Goal: Information Seeking & Learning: Learn about a topic

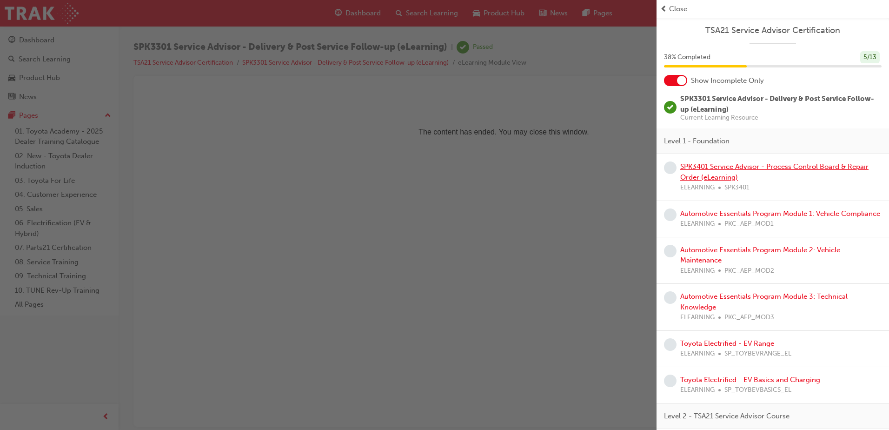
drag, startPoint x: 0, startPoint y: 0, endPoint x: 730, endPoint y: 165, distance: 748.6
click at [730, 165] on link "SPK3401 Service Advisor - Process Control Board & Repair Order (eLearning)" at bounding box center [774, 171] width 188 height 19
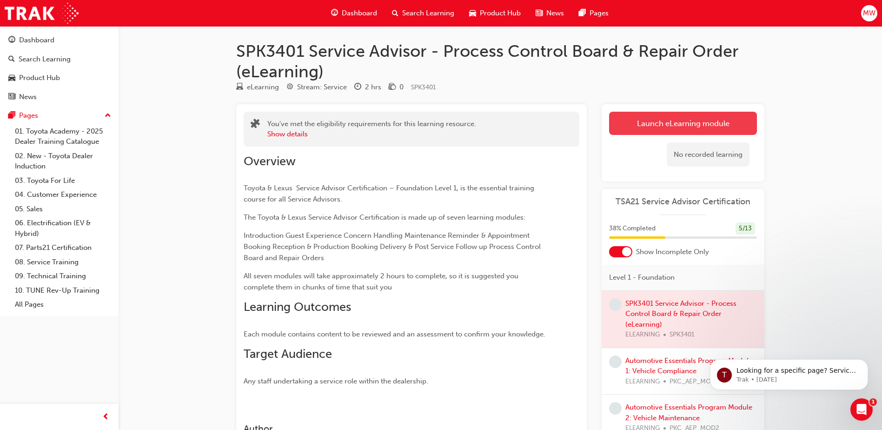
click at [674, 120] on link "Launch eLearning module" at bounding box center [683, 123] width 148 height 23
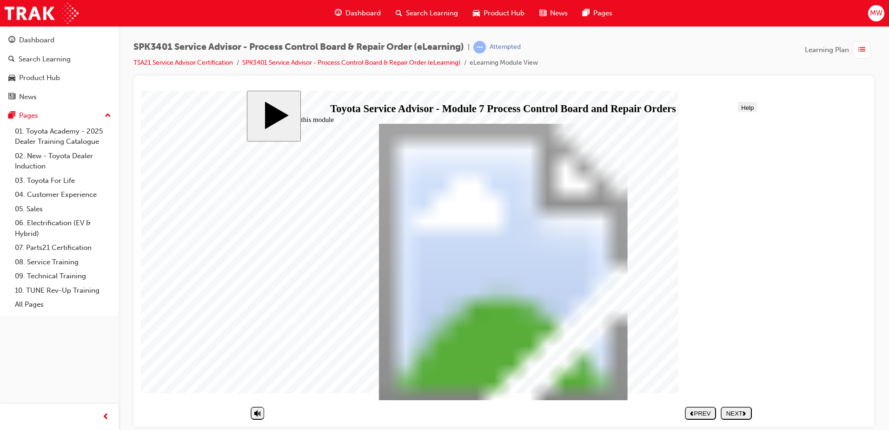
click at [738, 410] on div "NEXT" at bounding box center [737, 412] width 24 height 7
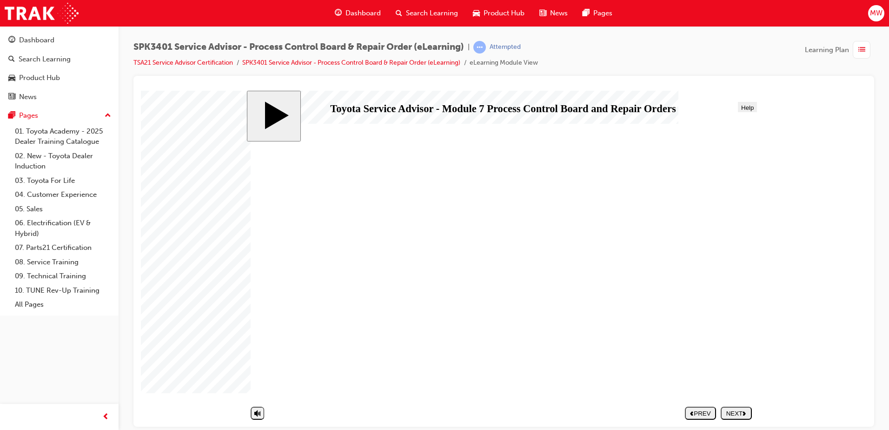
click at [738, 410] on div "NEXT" at bounding box center [737, 412] width 24 height 7
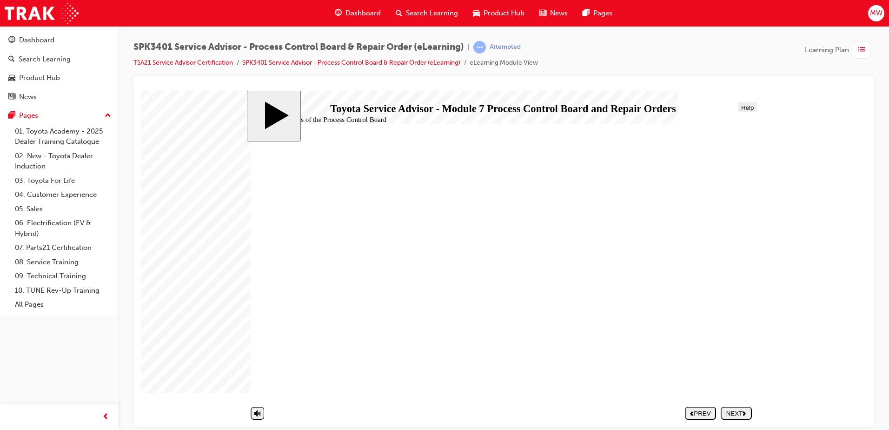
click at [738, 410] on div "NEXT" at bounding box center [737, 412] width 24 height 7
drag, startPoint x: 373, startPoint y: 326, endPoint x: 620, endPoint y: 368, distance: 251.5
drag, startPoint x: 408, startPoint y: 324, endPoint x: 659, endPoint y: 345, distance: 252.0
drag, startPoint x: 426, startPoint y: 321, endPoint x: 682, endPoint y: 216, distance: 277.0
drag, startPoint x: 425, startPoint y: 327, endPoint x: 685, endPoint y: 249, distance: 271.8
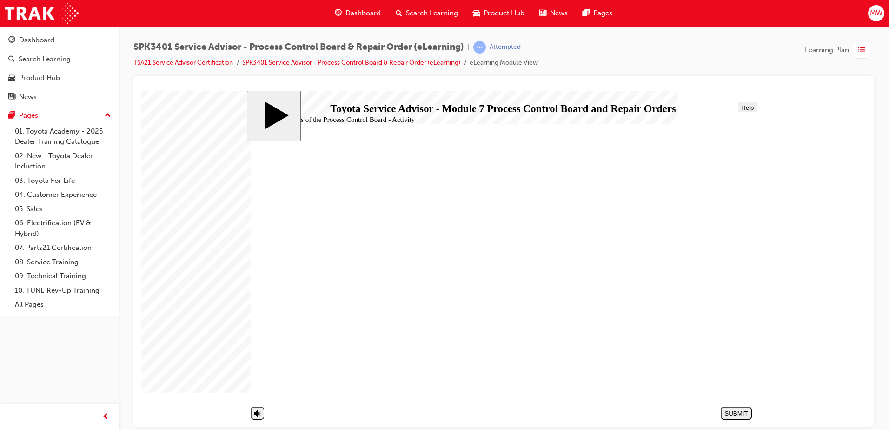
drag, startPoint x: 335, startPoint y: 364, endPoint x: 602, endPoint y: 371, distance: 267.0
drag, startPoint x: 341, startPoint y: 367, endPoint x: 598, endPoint y: 223, distance: 294.8
drag, startPoint x: 385, startPoint y: 346, endPoint x: 654, endPoint y: 371, distance: 270.4
drag, startPoint x: 361, startPoint y: 308, endPoint x: 623, endPoint y: 349, distance: 264.5
drag, startPoint x: 478, startPoint y: 281, endPoint x: 653, endPoint y: 223, distance: 184.7
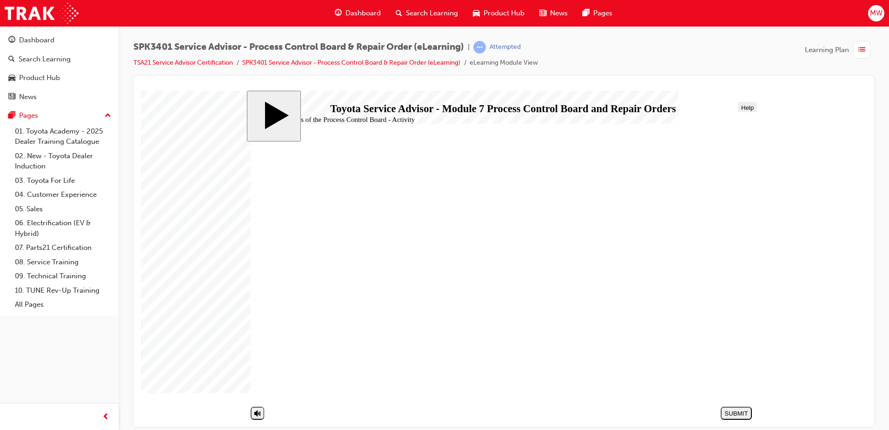
drag, startPoint x: 354, startPoint y: 286, endPoint x: 619, endPoint y: 224, distance: 272.7
drag, startPoint x: 395, startPoint y: 243, endPoint x: 653, endPoint y: 269, distance: 259.4
drag, startPoint x: 396, startPoint y: 246, endPoint x: 656, endPoint y: 350, distance: 280.5
drag, startPoint x: 394, startPoint y: 307, endPoint x: 649, endPoint y: 321, distance: 255.3
drag, startPoint x: 382, startPoint y: 366, endPoint x: 644, endPoint y: 318, distance: 266.3
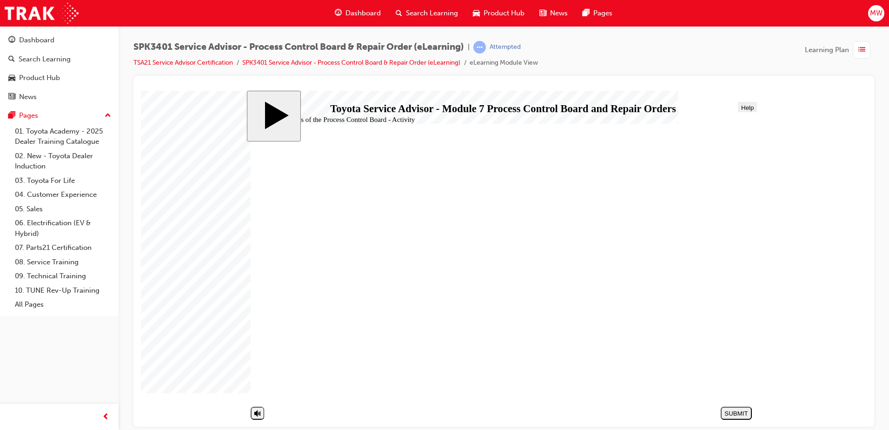
drag, startPoint x: 372, startPoint y: 262, endPoint x: 632, endPoint y: 294, distance: 262.5
drag, startPoint x: 533, startPoint y: 279, endPoint x: 663, endPoint y: 266, distance: 129.9
drag, startPoint x: 443, startPoint y: 301, endPoint x: 707, endPoint y: 291, distance: 263.9
click at [736, 414] on div "SUBMIT" at bounding box center [737, 412] width 24 height 7
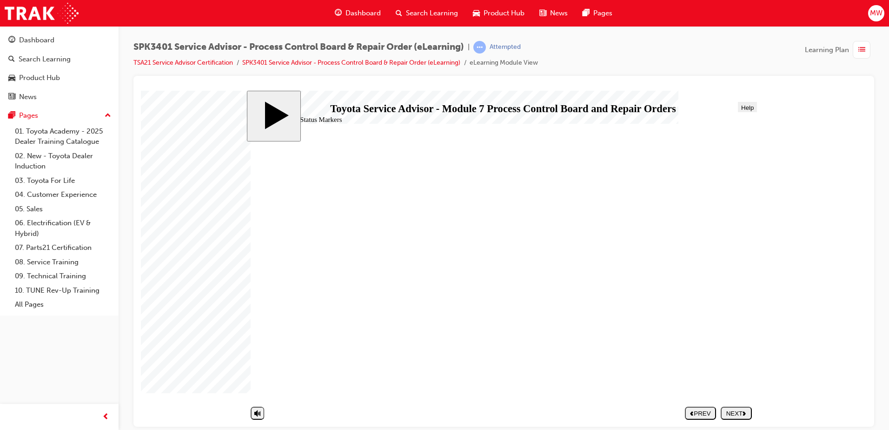
click at [741, 412] on div "NEXT" at bounding box center [737, 412] width 24 height 7
click at [737, 414] on div "NEXT" at bounding box center [737, 412] width 24 height 7
click at [735, 413] on div "NEXT" at bounding box center [737, 412] width 24 height 7
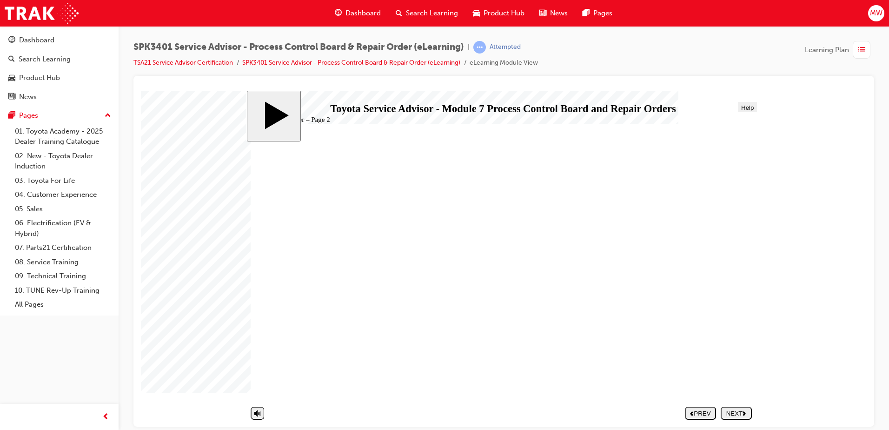
click at [735, 413] on div "NEXT" at bounding box center [737, 412] width 24 height 7
radio input "true"
click at [736, 409] on div "SUBMIT" at bounding box center [737, 412] width 24 height 7
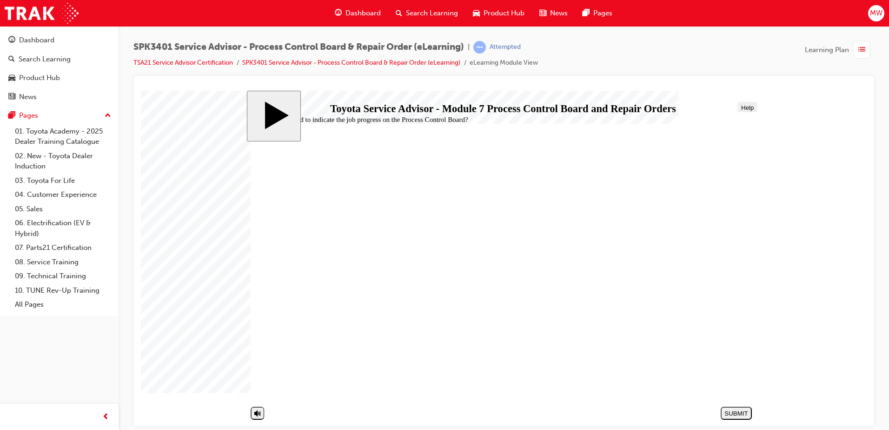
radio input "true"
click at [731, 411] on div "SUBMIT" at bounding box center [737, 412] width 24 height 7
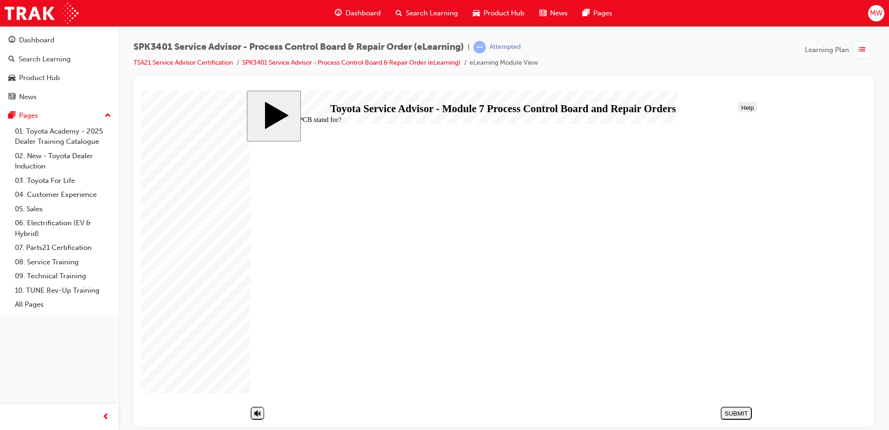
radio input "true"
click at [732, 416] on div "SUBMIT" at bounding box center [737, 412] width 24 height 7
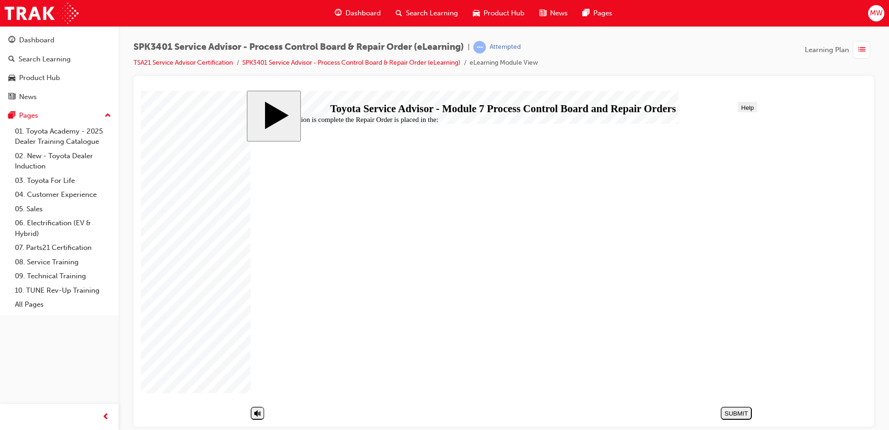
radio input "true"
click at [732, 411] on div "SUBMIT" at bounding box center [737, 412] width 24 height 7
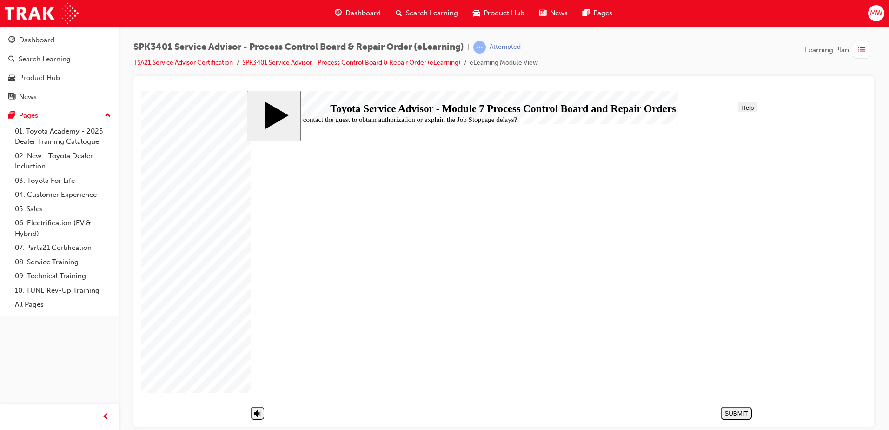
radio input "true"
click at [726, 409] on div "SUBMIT" at bounding box center [737, 412] width 24 height 7
radio input "true"
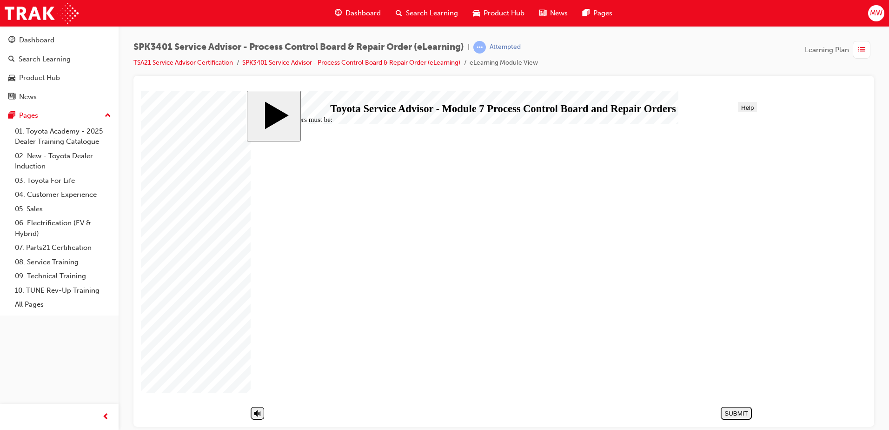
click at [736, 416] on div "SUBMIT" at bounding box center [737, 412] width 24 height 7
radio input "true"
click at [738, 415] on div "SUBMIT" at bounding box center [737, 412] width 24 height 7
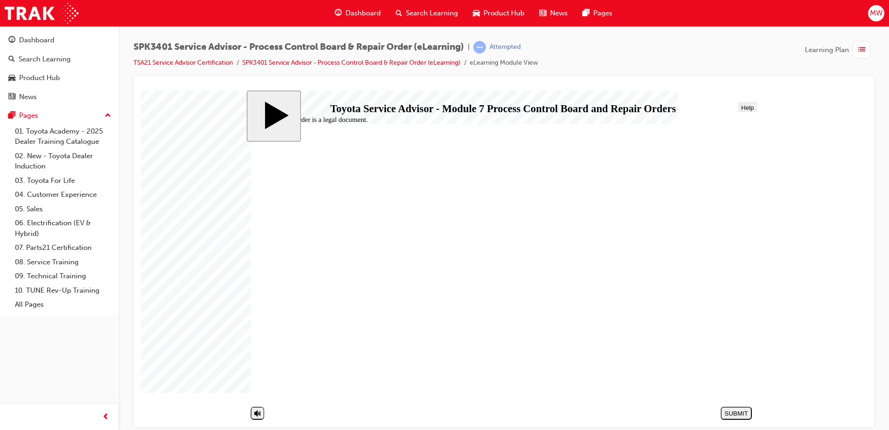
radio input "true"
click at [726, 416] on div "SUBMIT" at bounding box center [737, 412] width 24 height 7
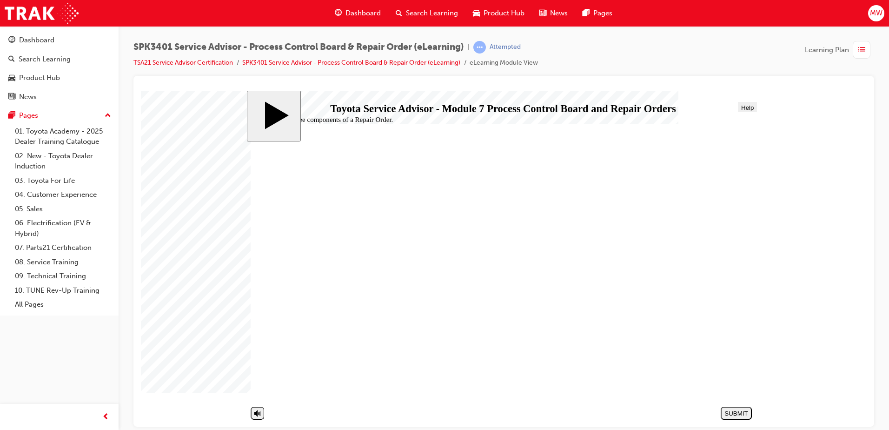
radio input "true"
click at [735, 409] on div "SUBMIT" at bounding box center [737, 412] width 24 height 7
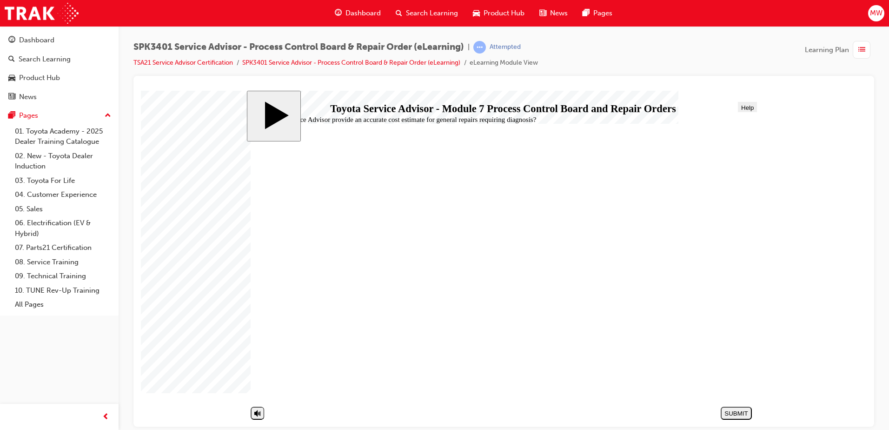
radio input "false"
radio input "true"
click at [732, 411] on div "SUBMIT" at bounding box center [737, 412] width 24 height 7
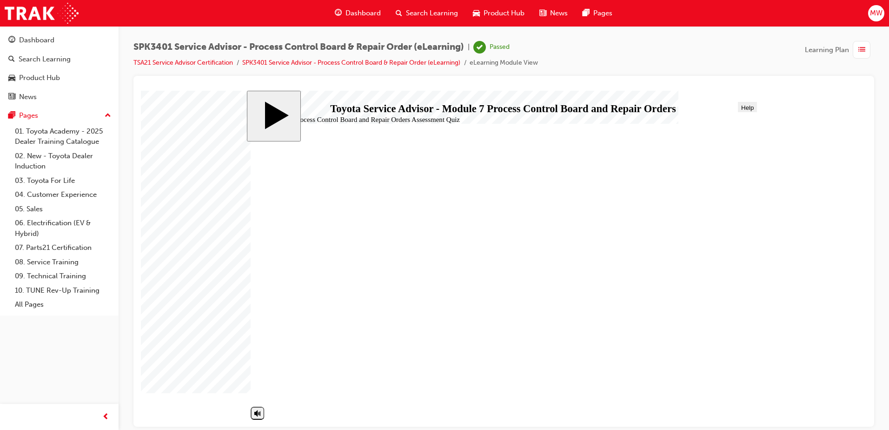
click at [395, 67] on li "SPK3401 Service Advisor - Process Control Board & Repair Order (eLearning)" at bounding box center [355, 63] width 227 height 11
click at [412, 57] on ul "TSA21 Service Advisor Certification SPK3401 Service Advisor - Process Control B…" at bounding box center [335, 62] width 405 height 11
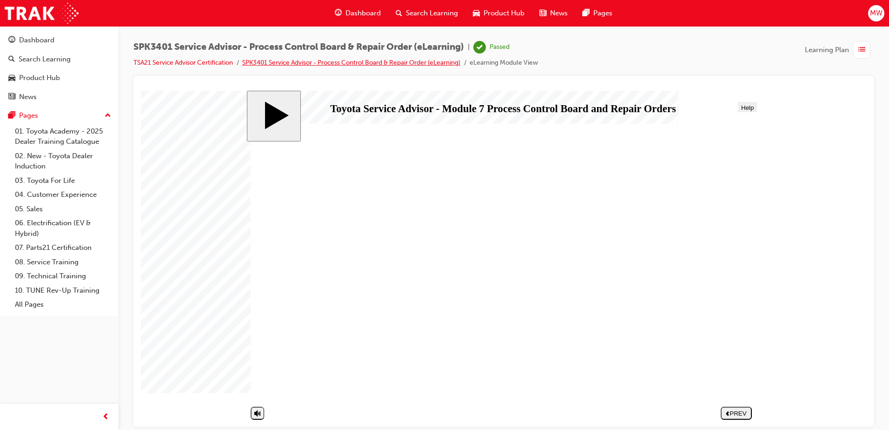
click at [408, 63] on link "SPK3401 Service Advisor - Process Control Board & Repair Order (eLearning)" at bounding box center [351, 63] width 218 height 8
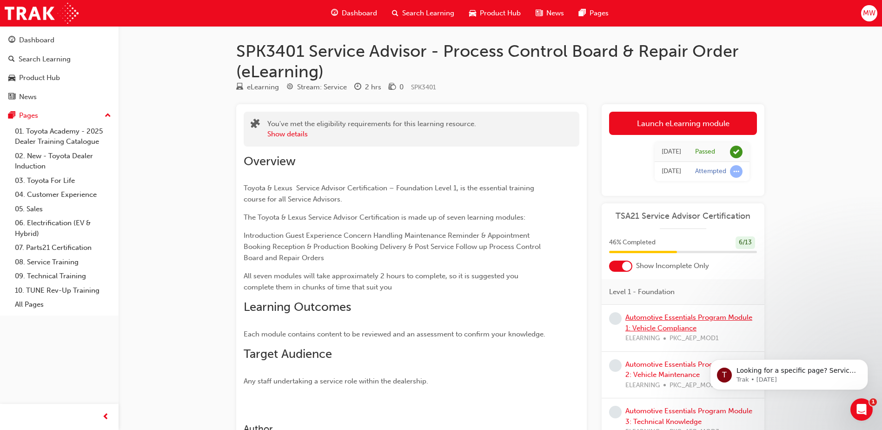
click at [670, 325] on link "Automotive Essentials Program Module 1: Vehicle Compliance" at bounding box center [688, 322] width 127 height 19
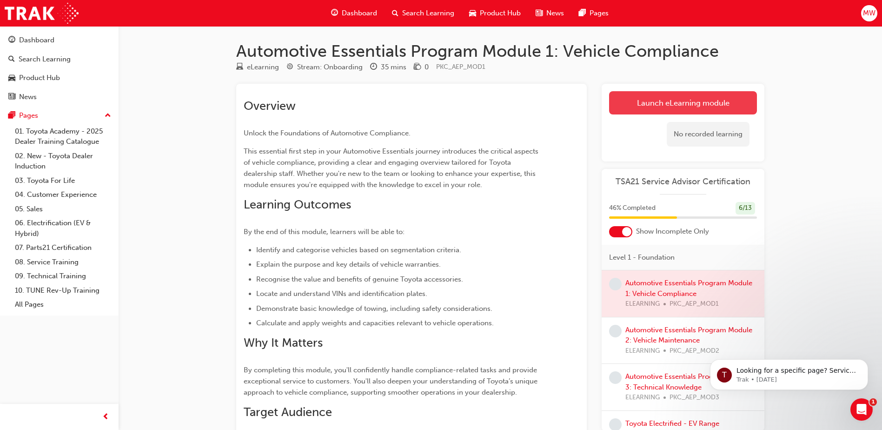
click at [689, 103] on link "Launch eLearning module" at bounding box center [683, 102] width 148 height 23
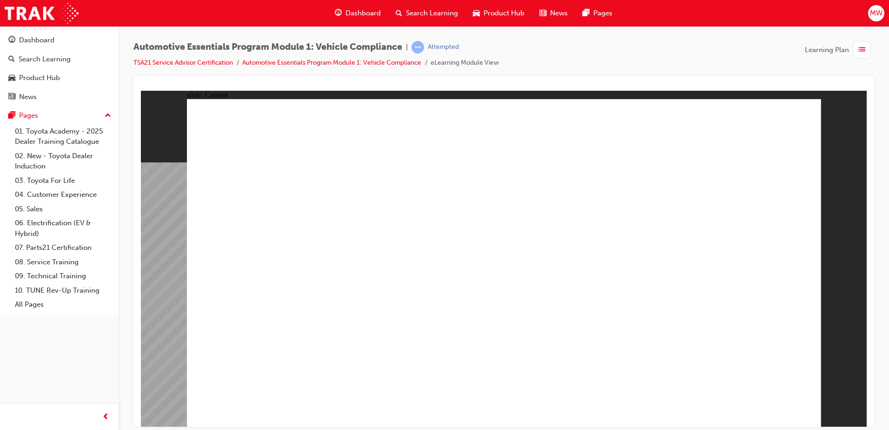
drag, startPoint x: 722, startPoint y: 309, endPoint x: 743, endPoint y: 203, distance: 108.1
drag, startPoint x: 737, startPoint y: 424, endPoint x: 660, endPoint y: 283, distance: 160.0
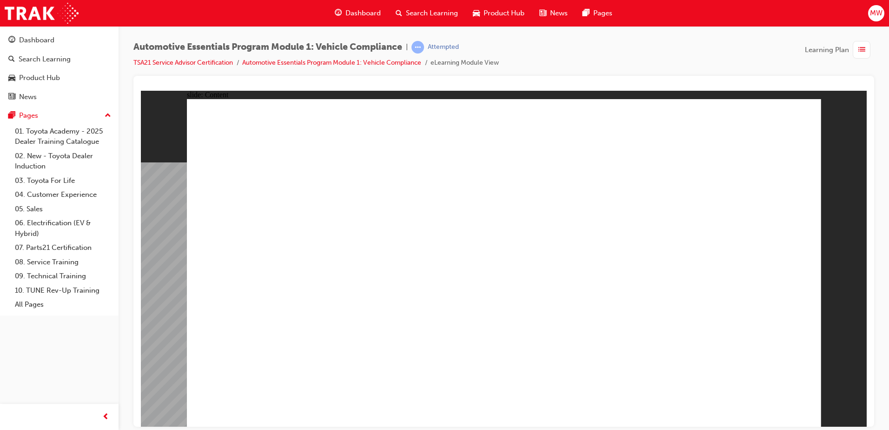
drag, startPoint x: 538, startPoint y: 304, endPoint x: 312, endPoint y: 303, distance: 225.6
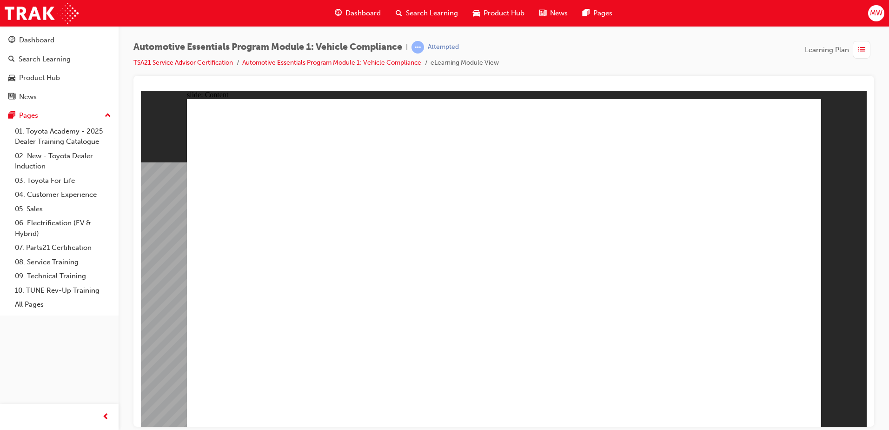
drag, startPoint x: 514, startPoint y: 316, endPoint x: 497, endPoint y: 321, distance: 18.0
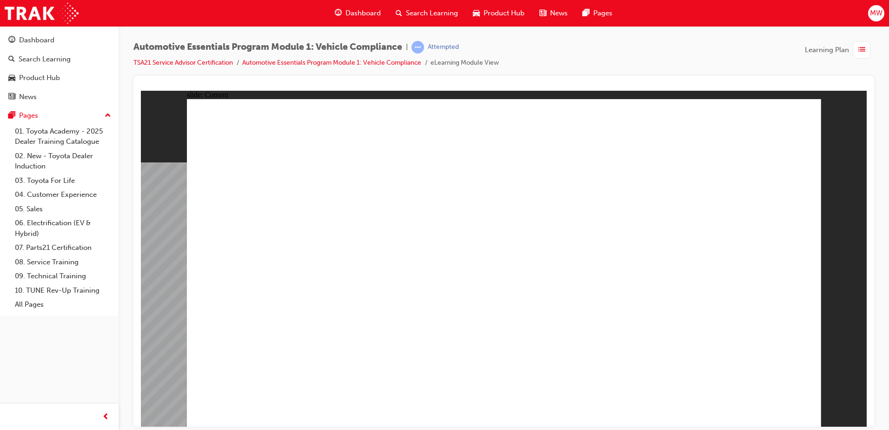
radio input "true"
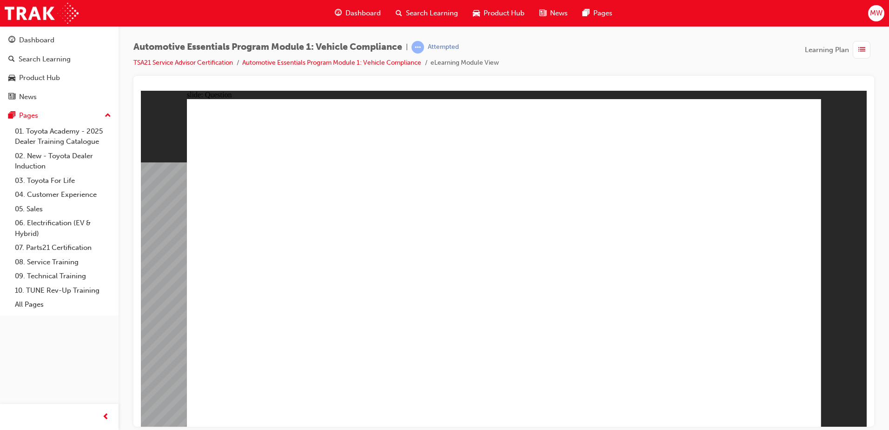
radio input "true"
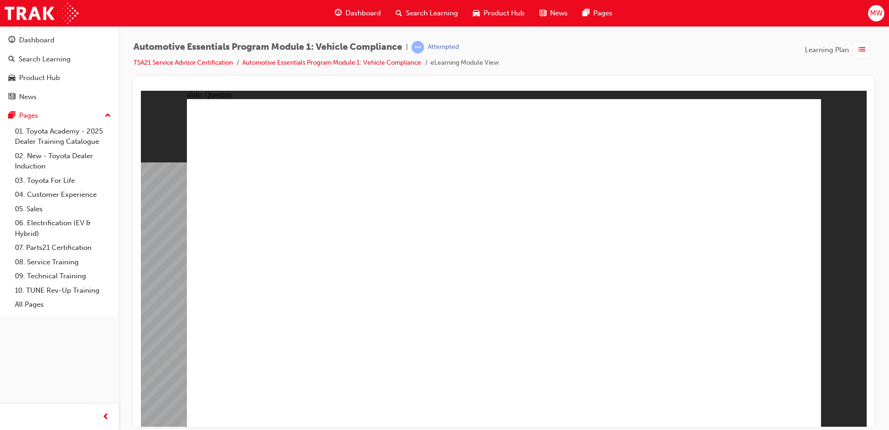
radio input "true"
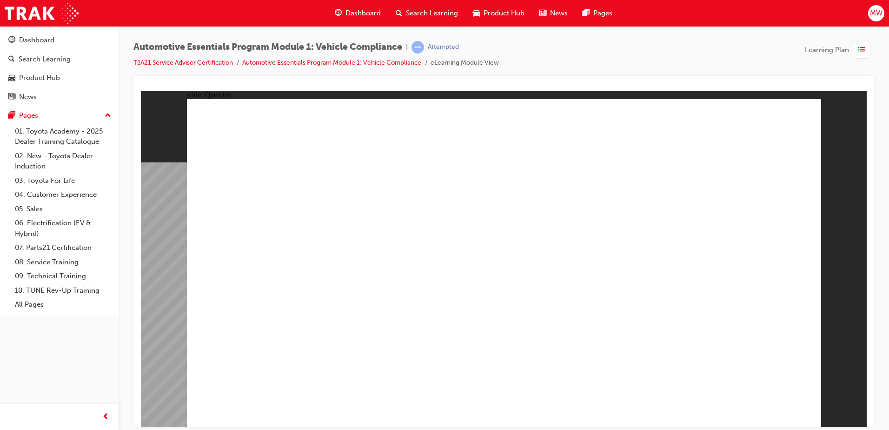
radio input "true"
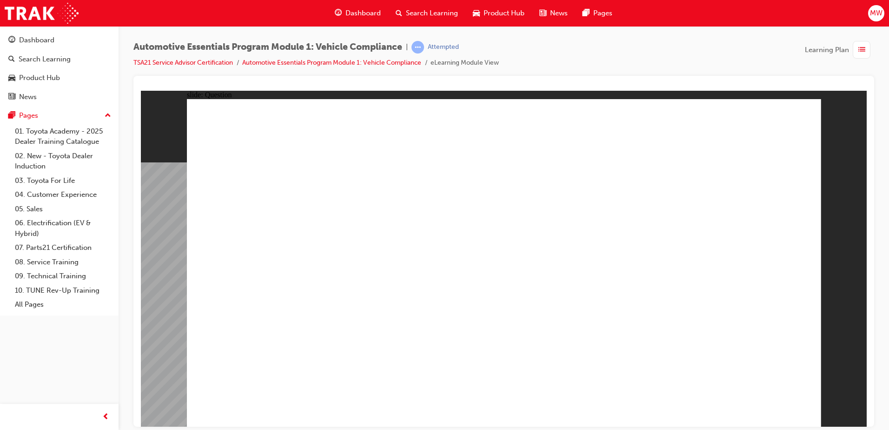
radio input "true"
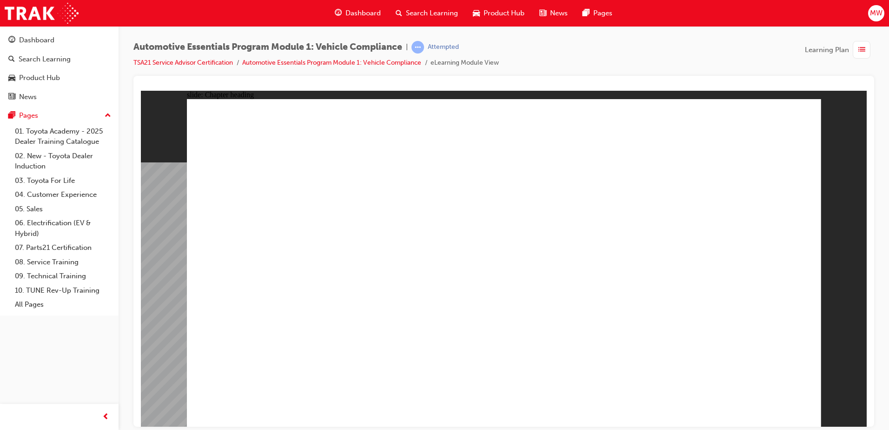
drag, startPoint x: 467, startPoint y: 312, endPoint x: 361, endPoint y: 294, distance: 107.5
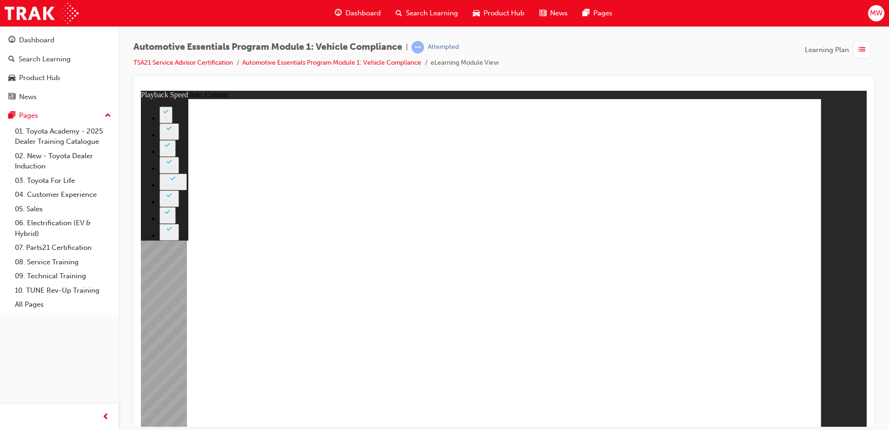
drag, startPoint x: 554, startPoint y: 311, endPoint x: 769, endPoint y: 318, distance: 214.5
drag, startPoint x: 770, startPoint y: 312, endPoint x: 820, endPoint y: 318, distance: 50.6
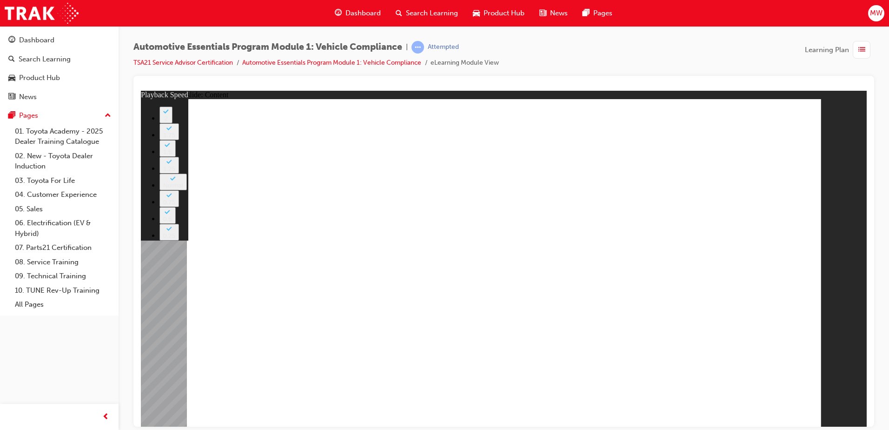
type input "43"
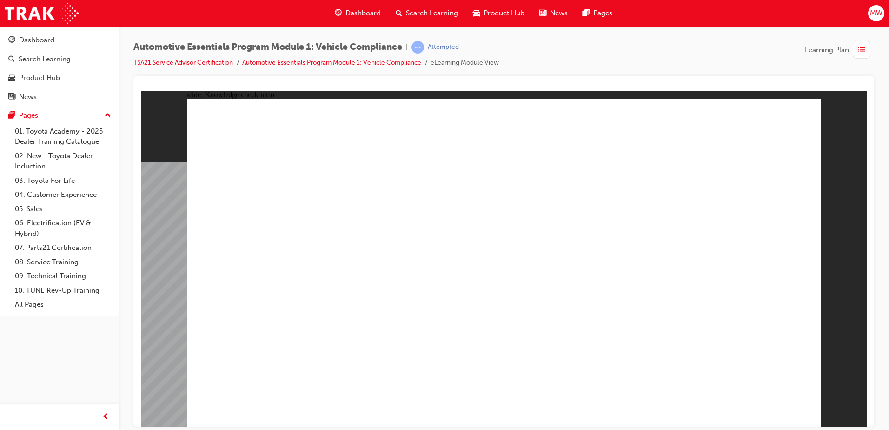
radio input "true"
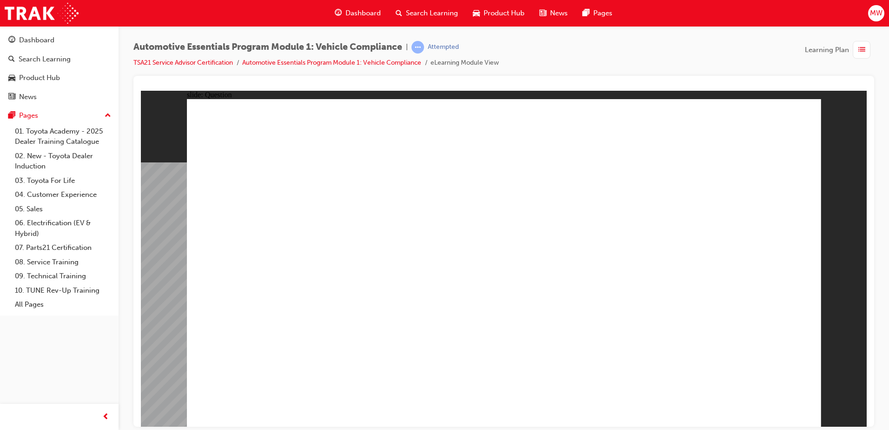
radio input "true"
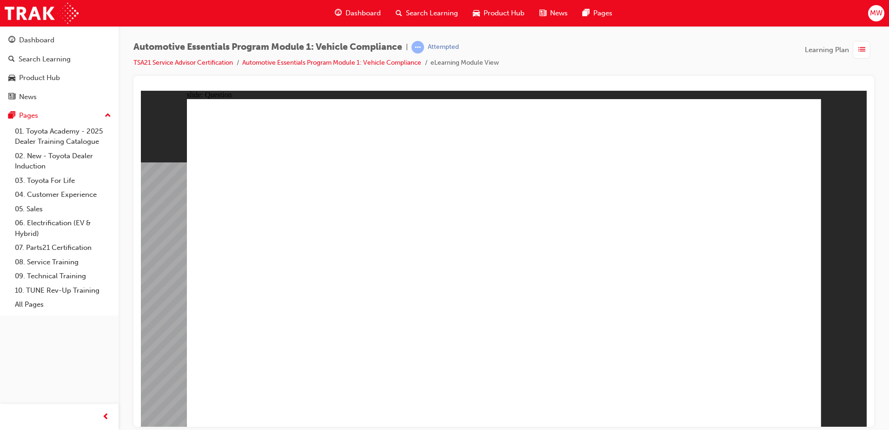
radio input "true"
drag, startPoint x: 685, startPoint y: 413, endPoint x: 775, endPoint y: 420, distance: 90.0
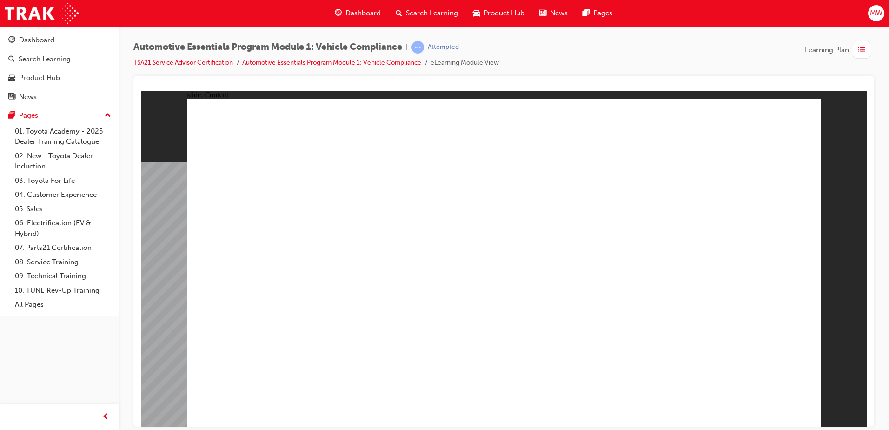
drag, startPoint x: 402, startPoint y: 269, endPoint x: 479, endPoint y: 226, distance: 88.7
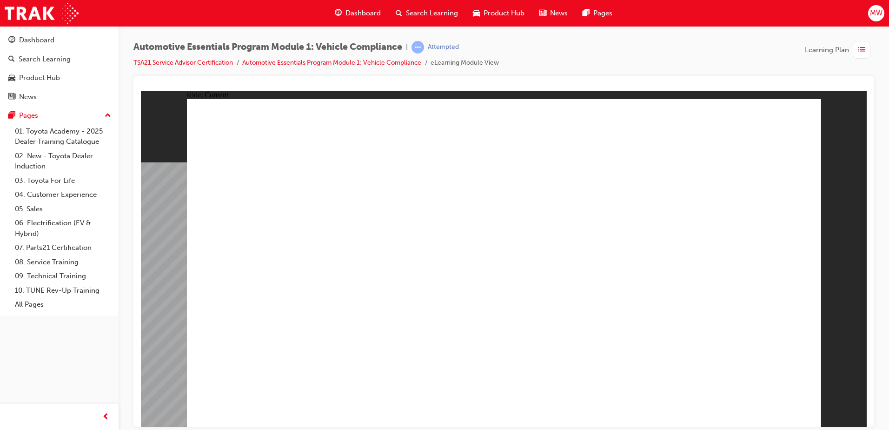
drag, startPoint x: 444, startPoint y: 237, endPoint x: 430, endPoint y: 236, distance: 14.0
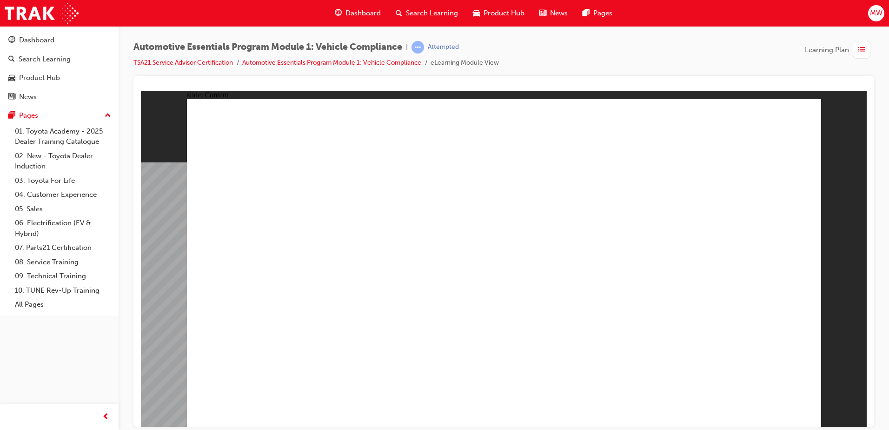
drag, startPoint x: 426, startPoint y: 281, endPoint x: 559, endPoint y: 266, distance: 133.9
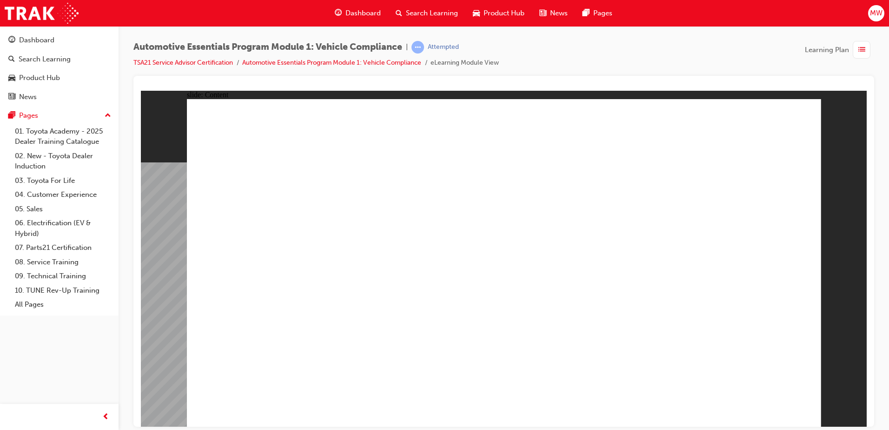
drag, startPoint x: 579, startPoint y: 267, endPoint x: 590, endPoint y: 265, distance: 11.3
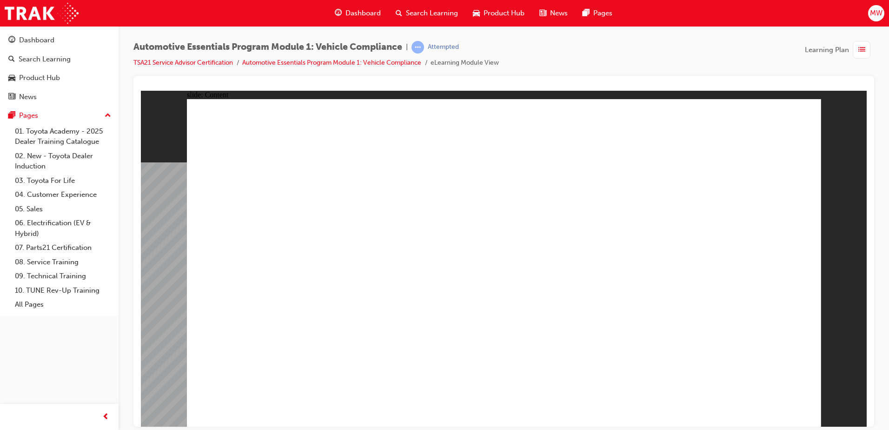
drag, startPoint x: 447, startPoint y: 333, endPoint x: 473, endPoint y: 354, distance: 34.0
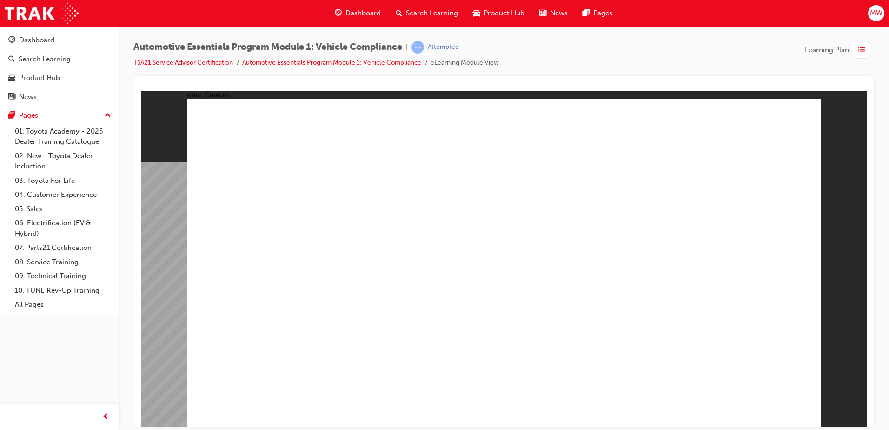
drag, startPoint x: 707, startPoint y: 192, endPoint x: 843, endPoint y: 119, distance: 154.4
drag, startPoint x: 742, startPoint y: 105, endPoint x: 772, endPoint y: 109, distance: 30.0
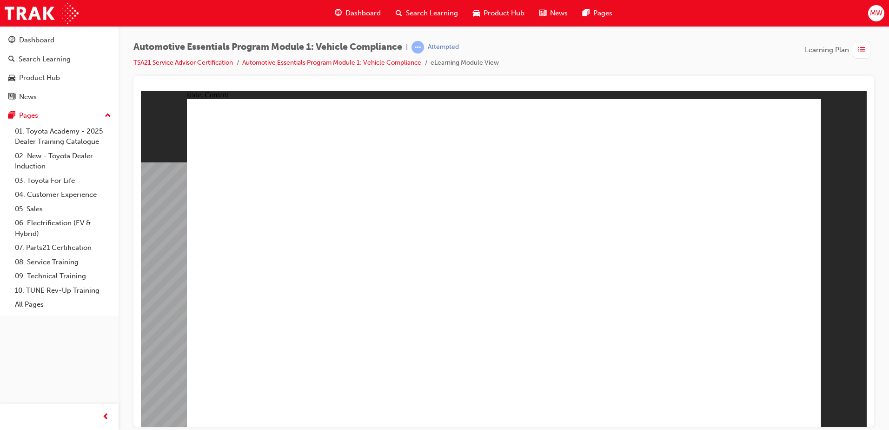
drag, startPoint x: 772, startPoint y: 127, endPoint x: 780, endPoint y: 124, distance: 8.7
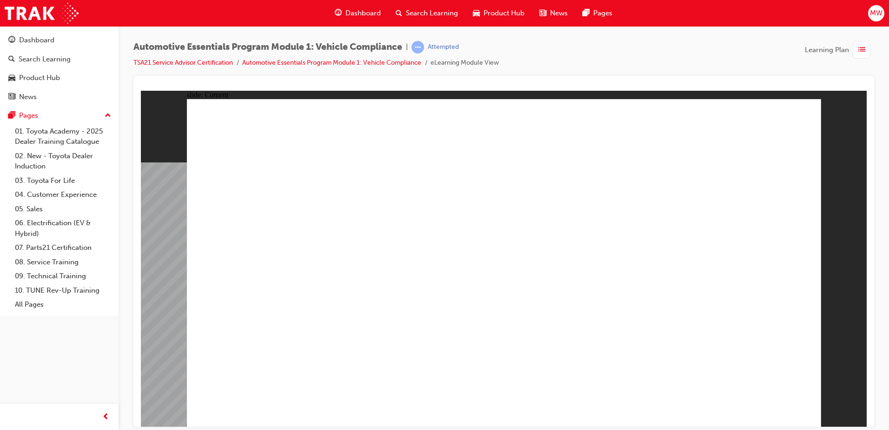
drag, startPoint x: 445, startPoint y: 367, endPoint x: 439, endPoint y: 367, distance: 5.1
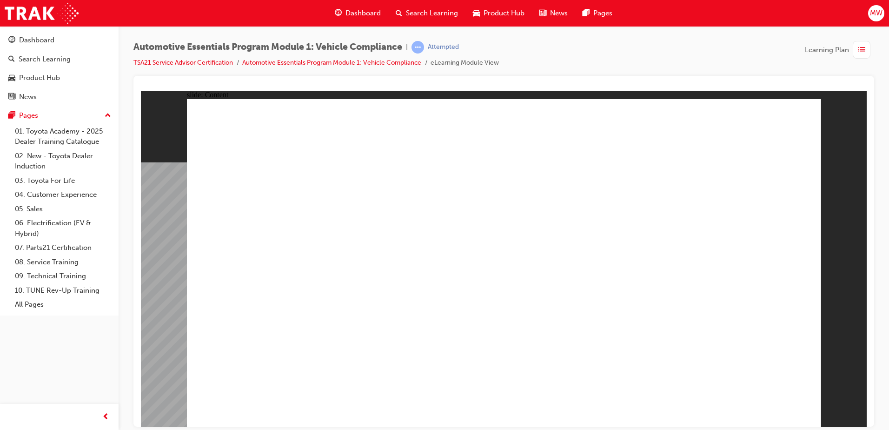
drag, startPoint x: 470, startPoint y: 358, endPoint x: 468, endPoint y: 335, distance: 22.9
drag, startPoint x: 425, startPoint y: 291, endPoint x: 448, endPoint y: 298, distance: 24.4
drag, startPoint x: 659, startPoint y: 264, endPoint x: 650, endPoint y: 256, distance: 11.8
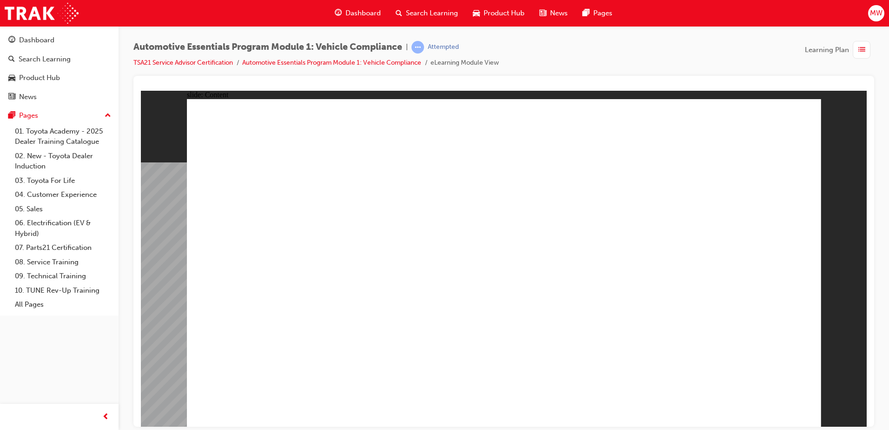
drag, startPoint x: 457, startPoint y: 258, endPoint x: 408, endPoint y: 267, distance: 49.7
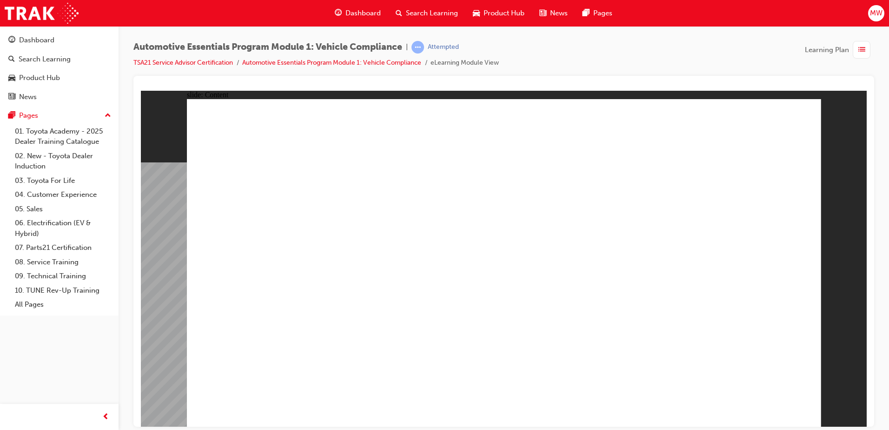
drag, startPoint x: 624, startPoint y: 260, endPoint x: 548, endPoint y: 324, distance: 99.0
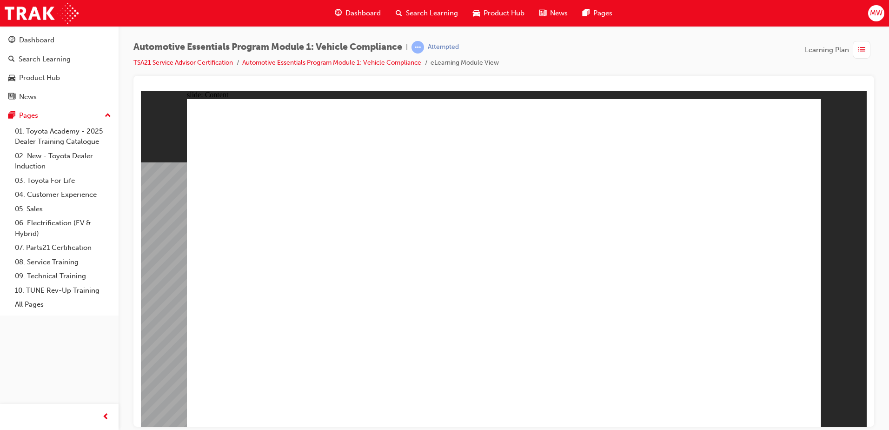
drag, startPoint x: 410, startPoint y: 259, endPoint x: 423, endPoint y: 262, distance: 13.4
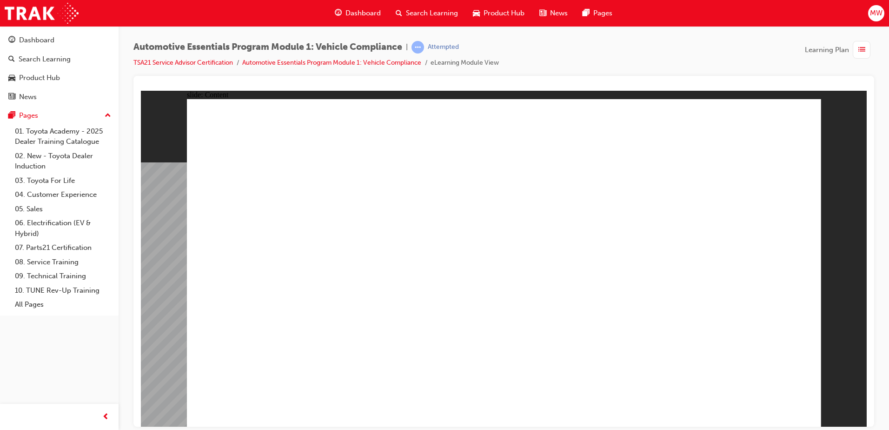
drag, startPoint x: 629, startPoint y: 309, endPoint x: 607, endPoint y: 244, distance: 68.1
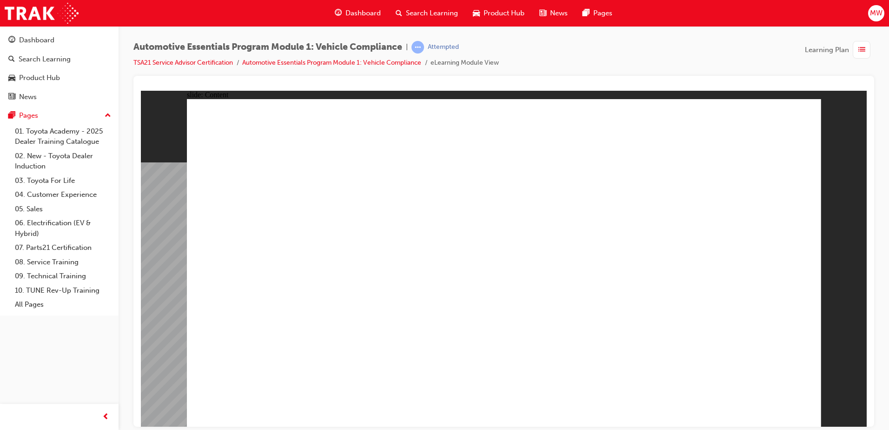
drag, startPoint x: 480, startPoint y: 211, endPoint x: 481, endPoint y: 216, distance: 5.1
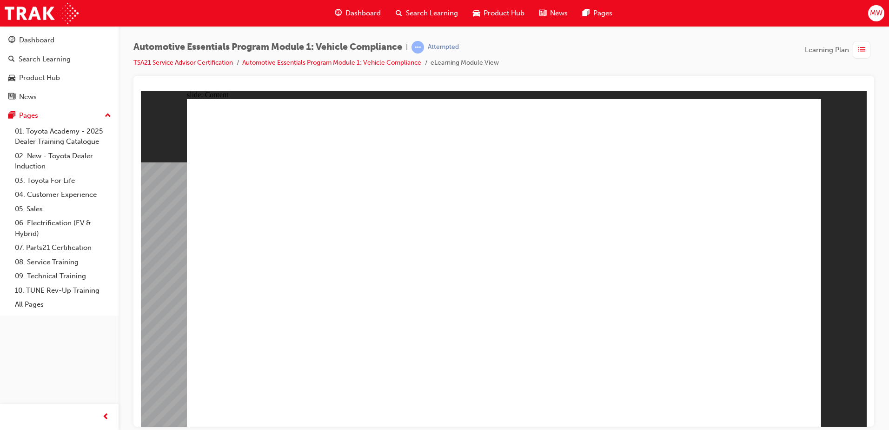
drag, startPoint x: 541, startPoint y: 195, endPoint x: 536, endPoint y: 196, distance: 5.3
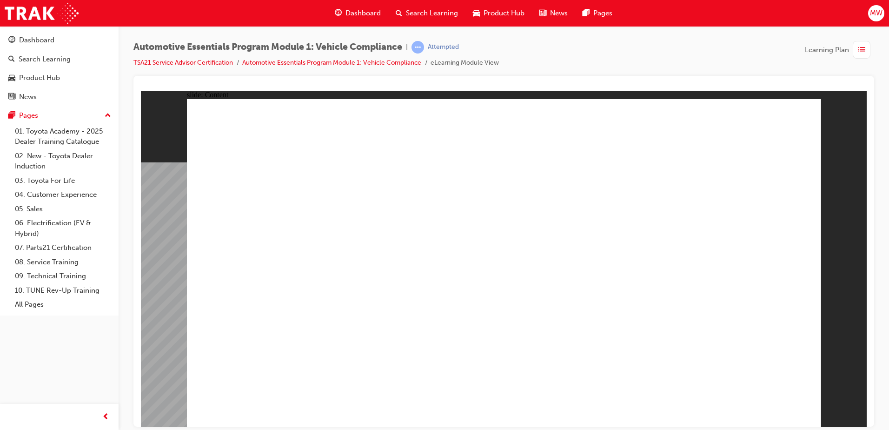
drag, startPoint x: 315, startPoint y: 266, endPoint x: 307, endPoint y: 268, distance: 7.9
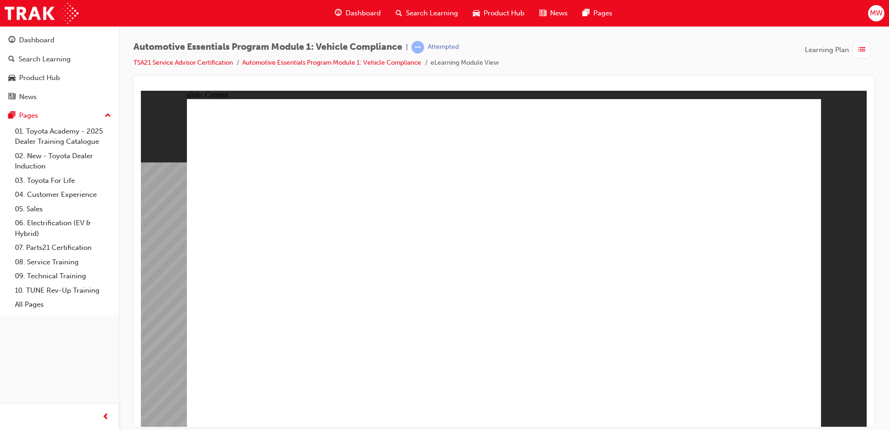
drag, startPoint x: 811, startPoint y: 116, endPoint x: 806, endPoint y: 120, distance: 5.7
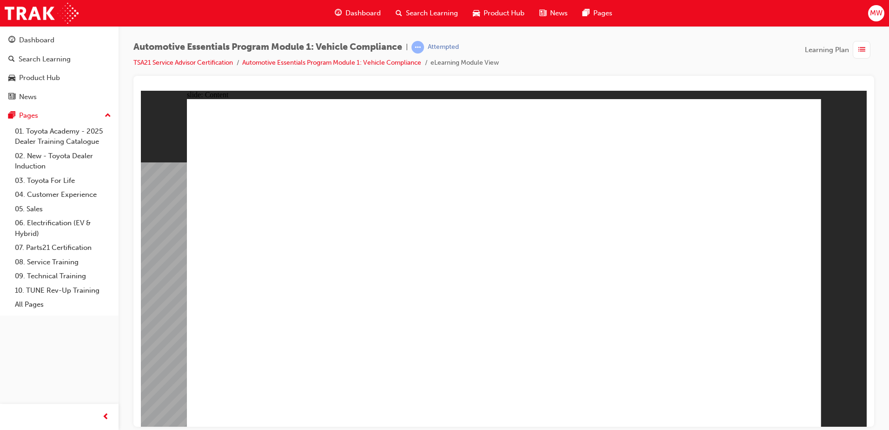
radio input "true"
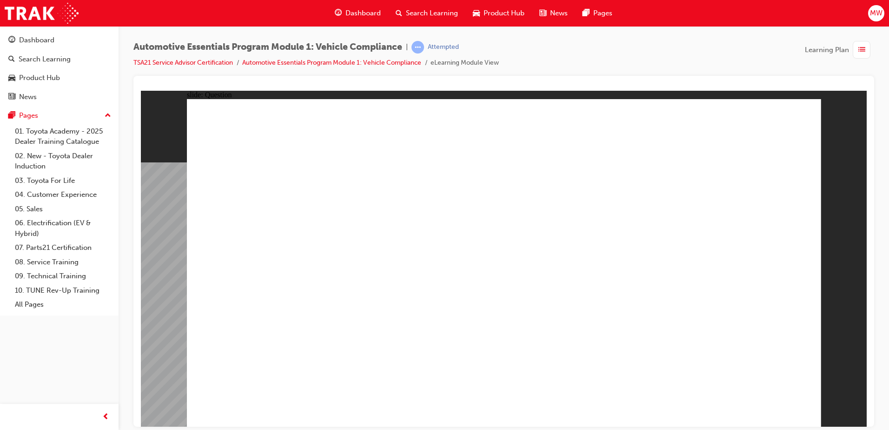
radio input "true"
click at [769, 427] on div "Automotive Essentials Program Module 1: Vehicle Compliance | Attempted TSA21 Se…" at bounding box center [444, 215] width 889 height 430
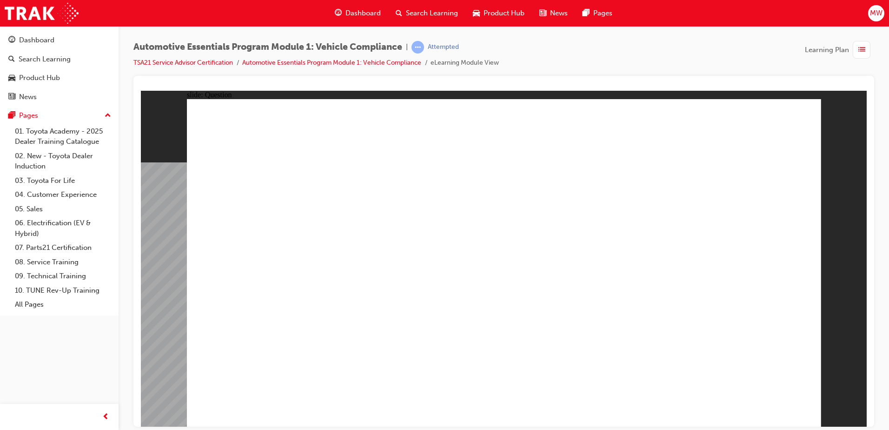
drag, startPoint x: 525, startPoint y: 276, endPoint x: 533, endPoint y: 316, distance: 41.3
drag, startPoint x: 581, startPoint y: 235, endPoint x: 589, endPoint y: 223, distance: 14.2
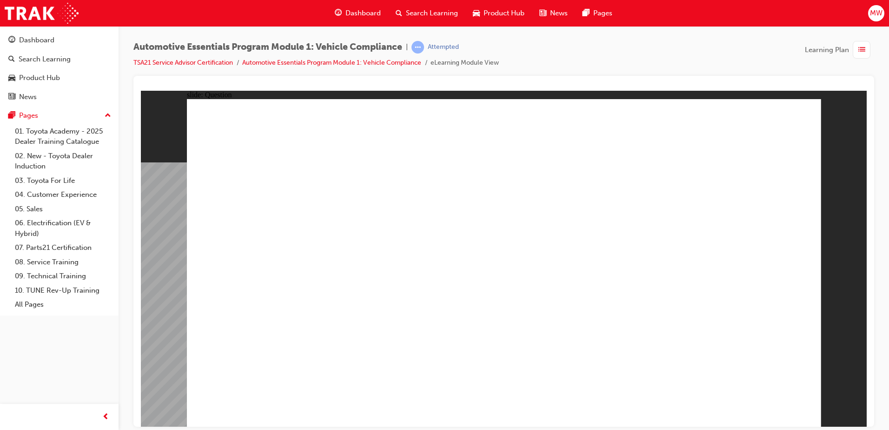
radio input "true"
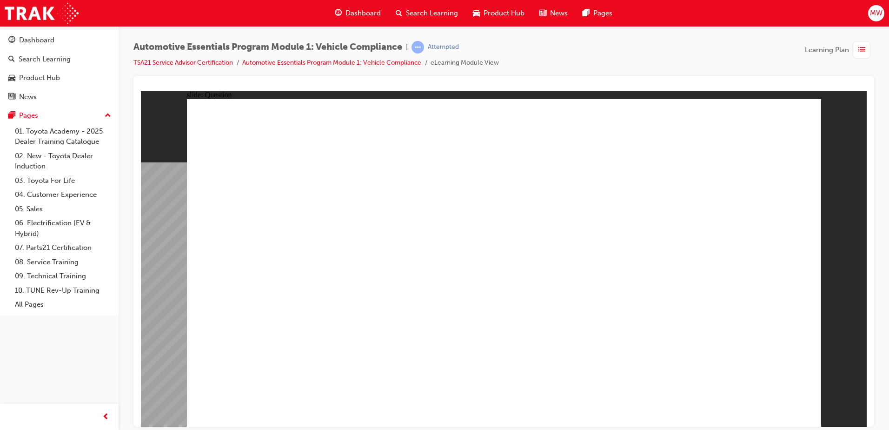
radio input "true"
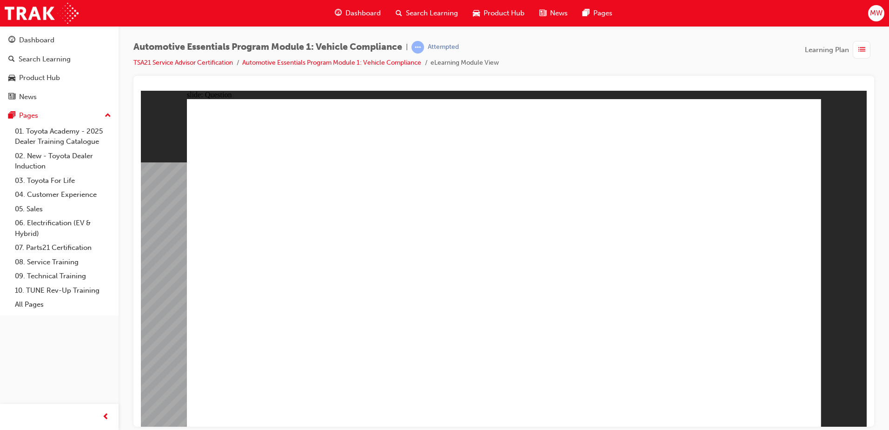
radio input "true"
drag, startPoint x: 531, startPoint y: 326, endPoint x: 502, endPoint y: 313, distance: 32.3
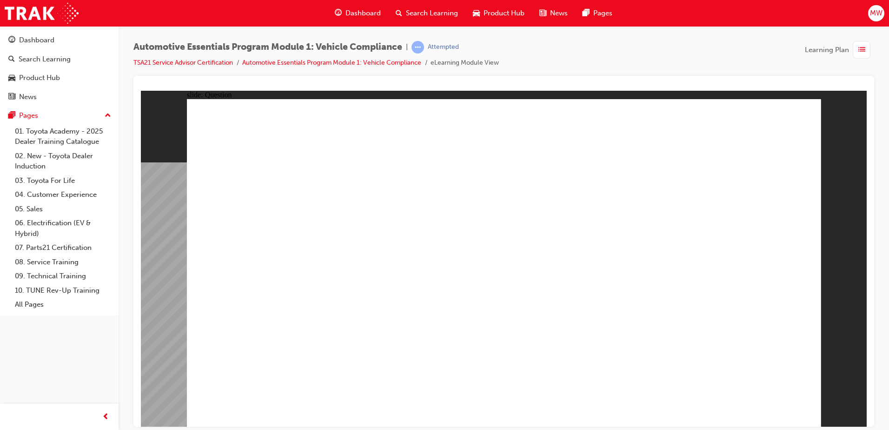
radio input "true"
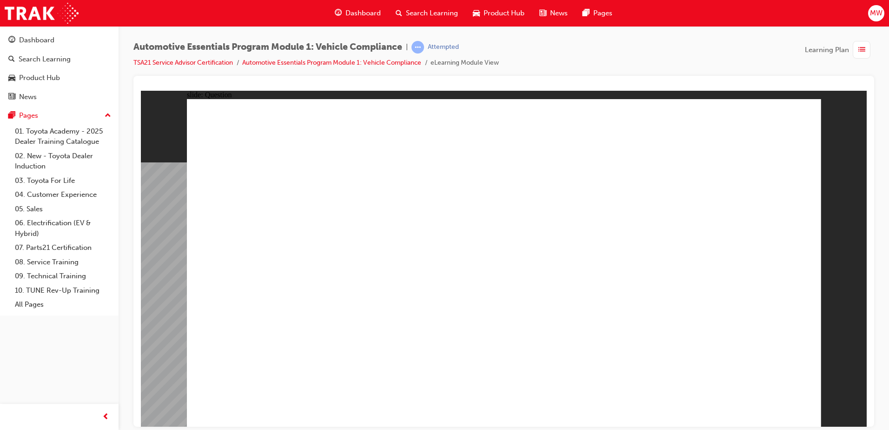
radio input "true"
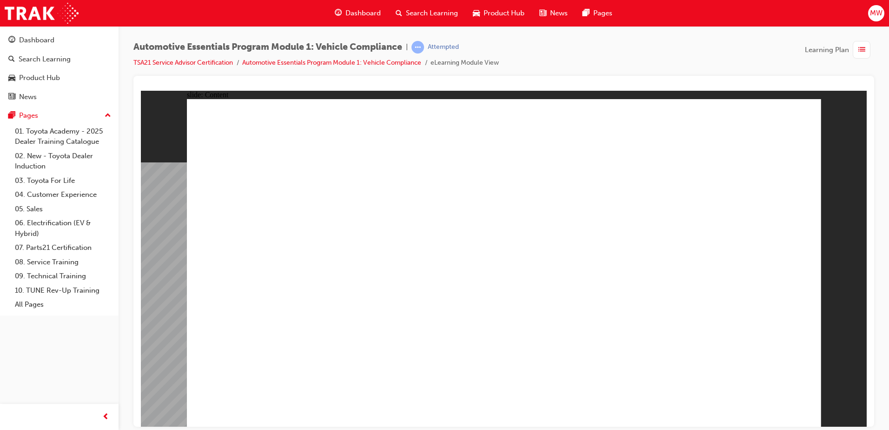
drag, startPoint x: 469, startPoint y: 156, endPoint x: 469, endPoint y: 165, distance: 8.4
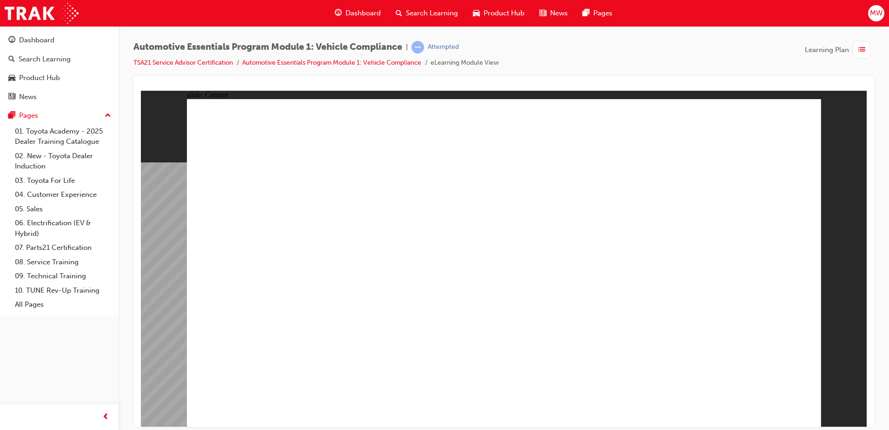
drag, startPoint x: 476, startPoint y: 225, endPoint x: 471, endPoint y: 221, distance: 6.6
drag, startPoint x: 471, startPoint y: 221, endPoint x: 480, endPoint y: 267, distance: 47.4
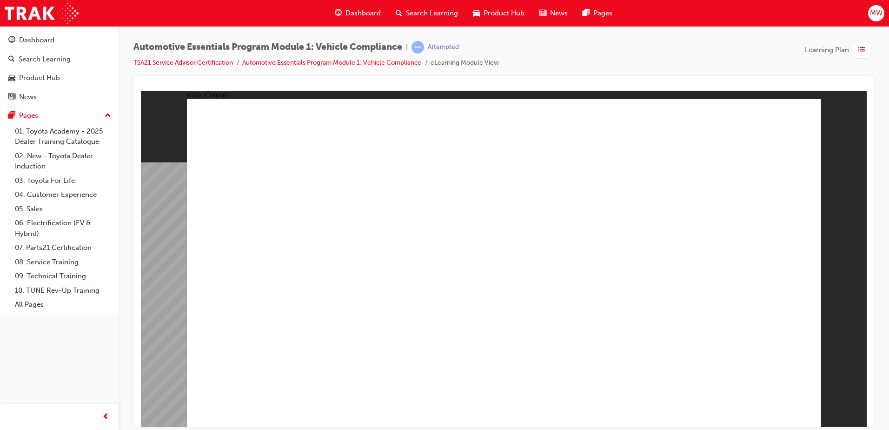
drag, startPoint x: 304, startPoint y: 346, endPoint x: 302, endPoint y: 357, distance: 10.5
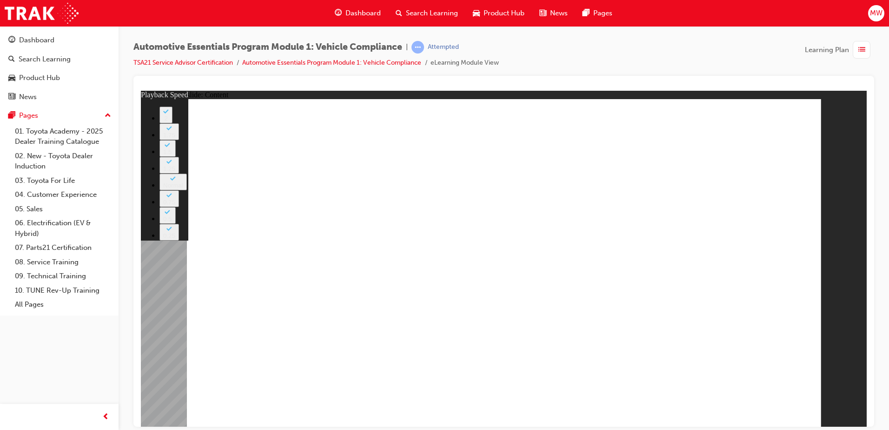
drag, startPoint x: 746, startPoint y: 309, endPoint x: 791, endPoint y: 310, distance: 44.6
type input "0"
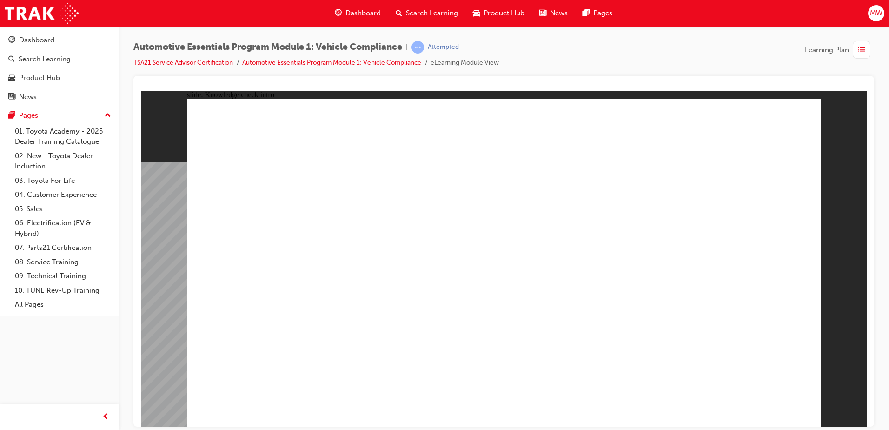
radio input "true"
drag, startPoint x: 391, startPoint y: 293, endPoint x: 460, endPoint y: 320, distance: 74.1
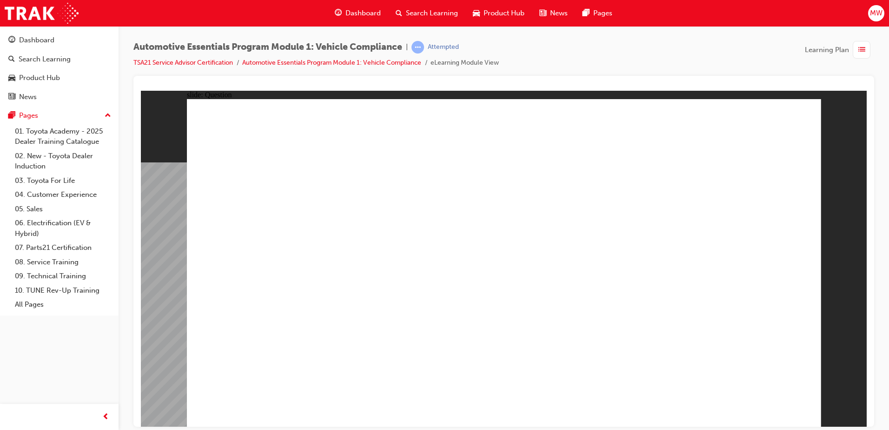
radio input "true"
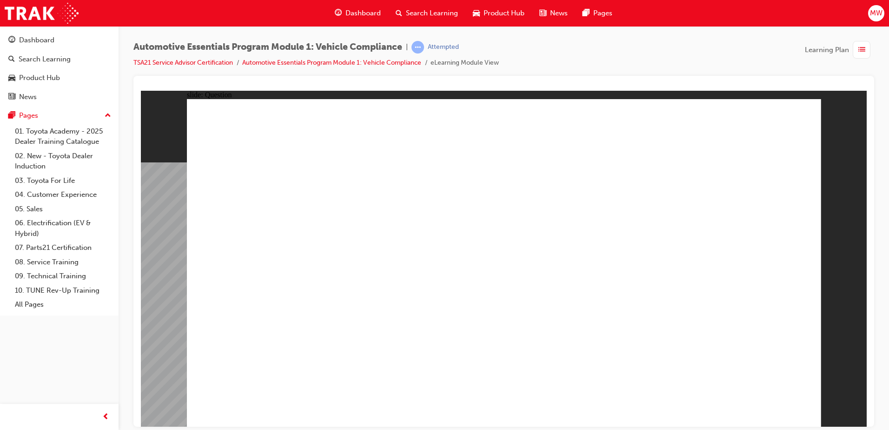
radio input "true"
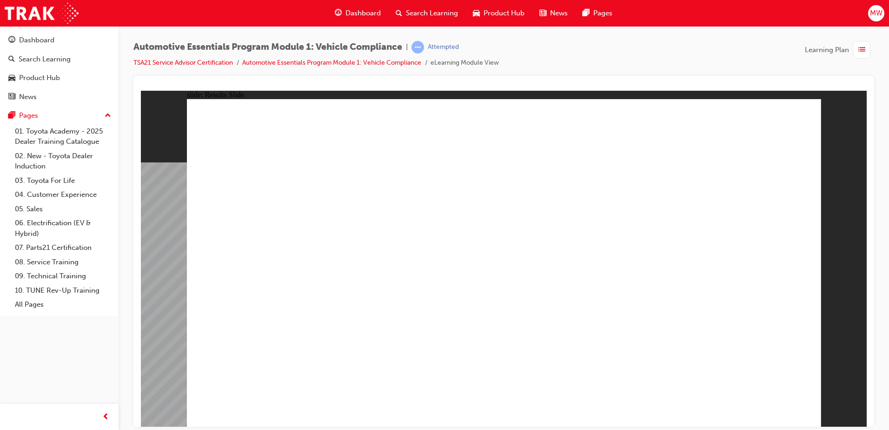
drag, startPoint x: 759, startPoint y: 403, endPoint x: 477, endPoint y: 386, distance: 282.8
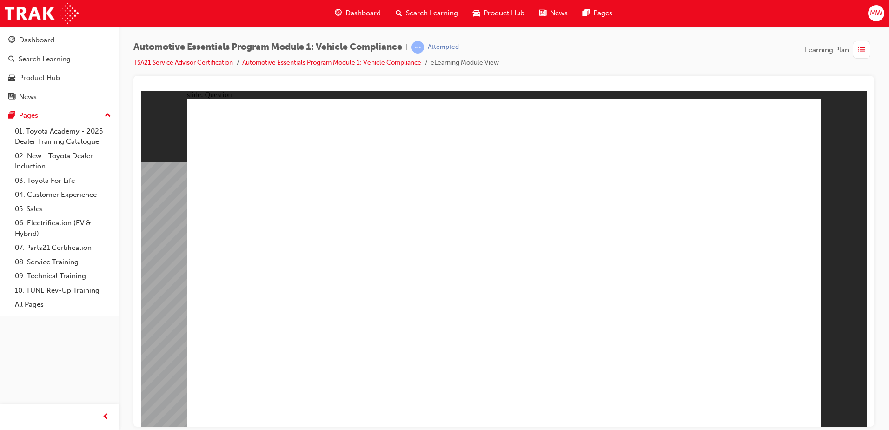
radio input "true"
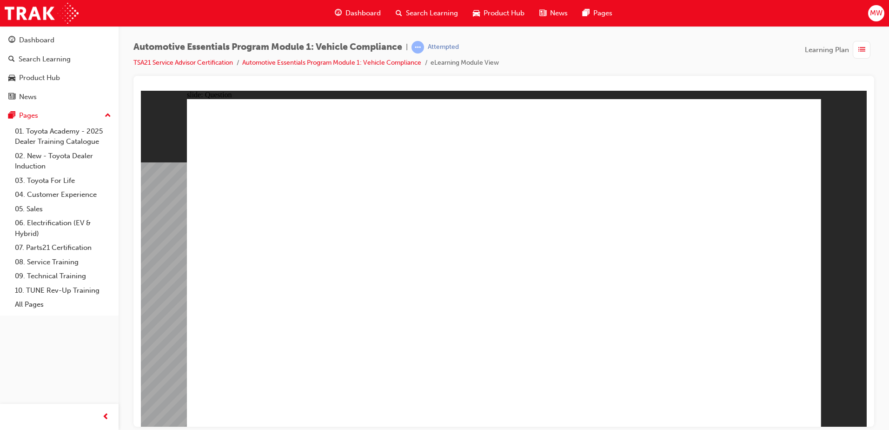
radio input "true"
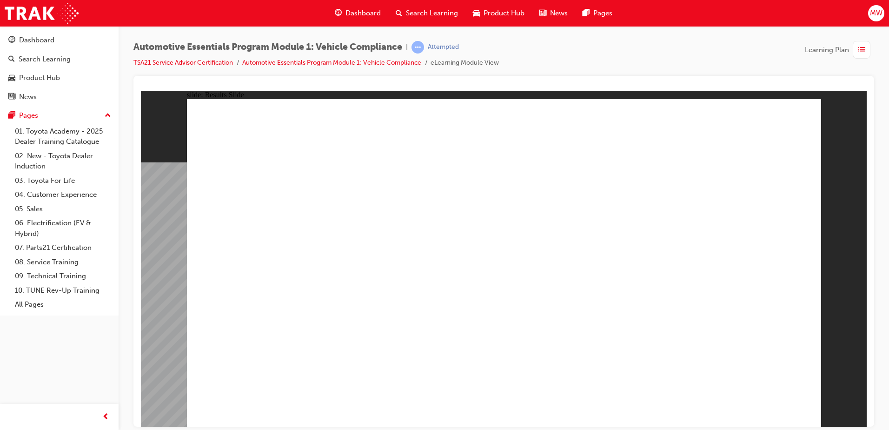
drag, startPoint x: 312, startPoint y: 351, endPoint x: 299, endPoint y: 359, distance: 14.4
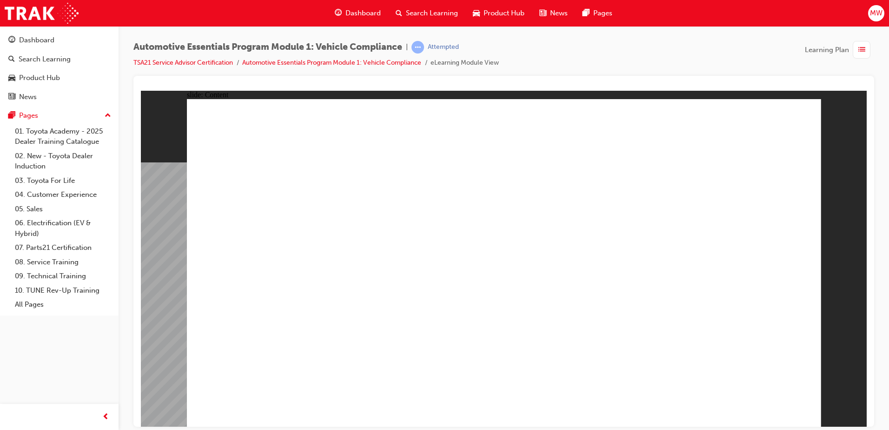
drag, startPoint x: 327, startPoint y: 343, endPoint x: 347, endPoint y: 342, distance: 20.5
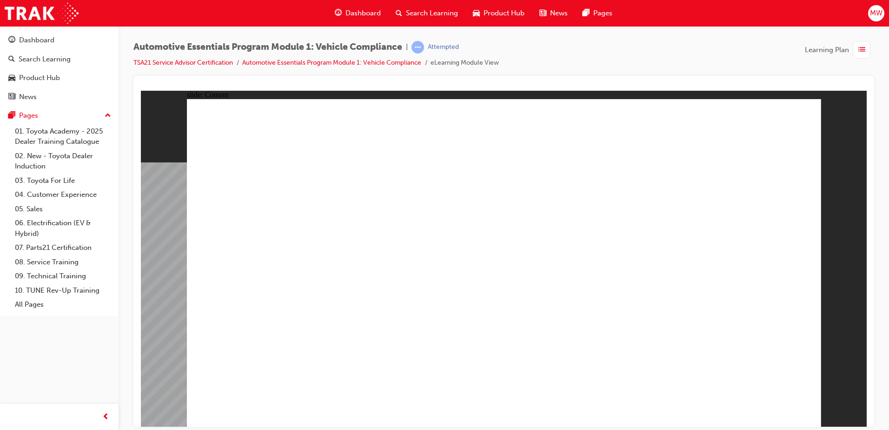
drag, startPoint x: 339, startPoint y: 332, endPoint x: 349, endPoint y: 332, distance: 9.8
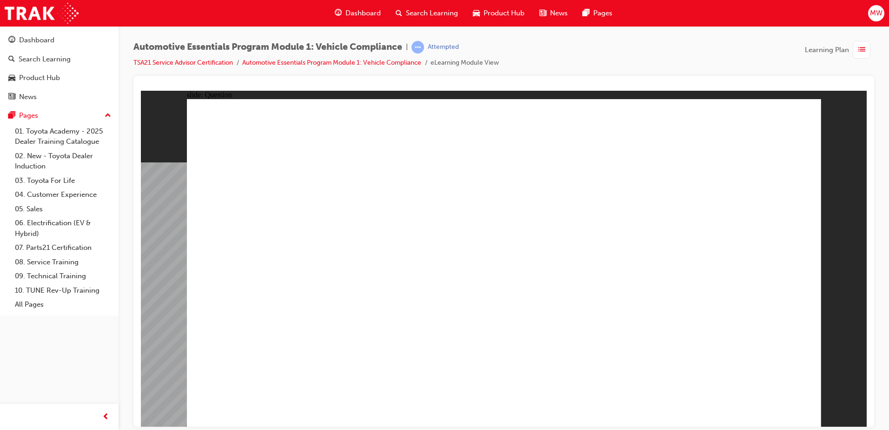
radio input "true"
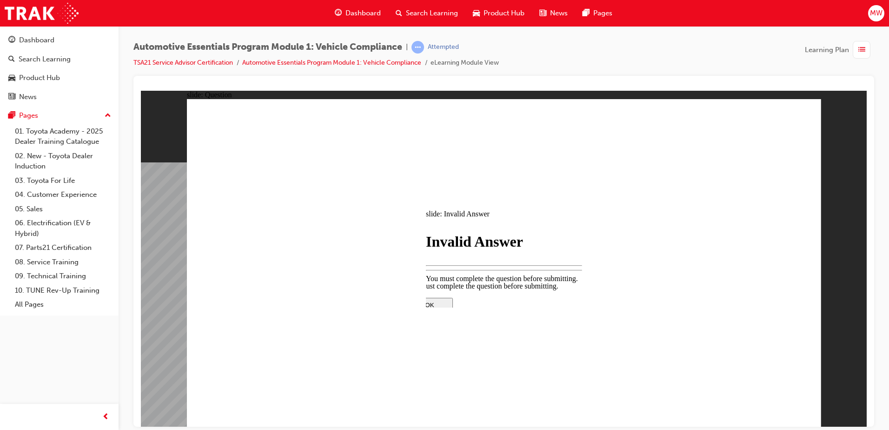
drag, startPoint x: 423, startPoint y: 238, endPoint x: 480, endPoint y: 271, distance: 66.0
click at [431, 246] on div "​100%​ slide: Question Rectangle 1 Question 2 True False ﻿A vehicle's Owner's M…" at bounding box center [504, 298] width 726 height 417
click at [499, 379] on div at bounding box center [503, 379] width 195 height 0
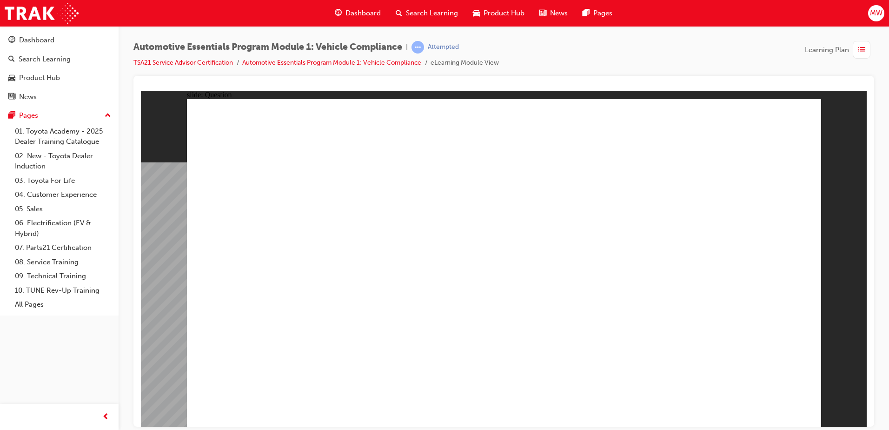
radio input "true"
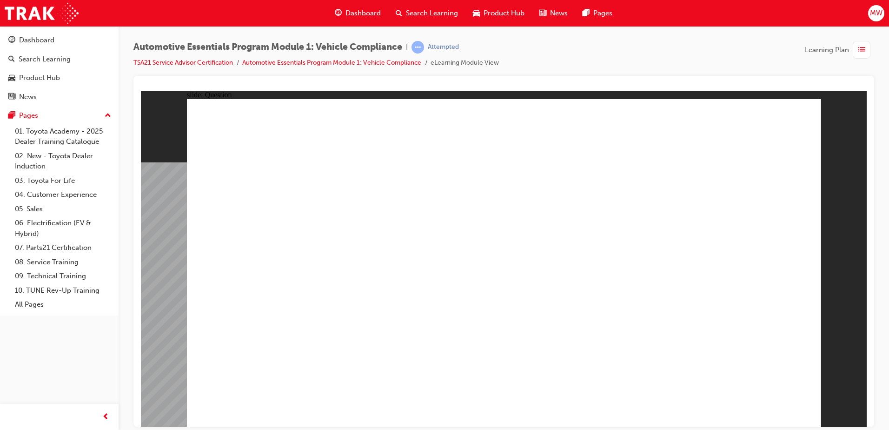
radio input "true"
drag, startPoint x: 727, startPoint y: 397, endPoint x: 712, endPoint y: 399, distance: 15.9
radio input "true"
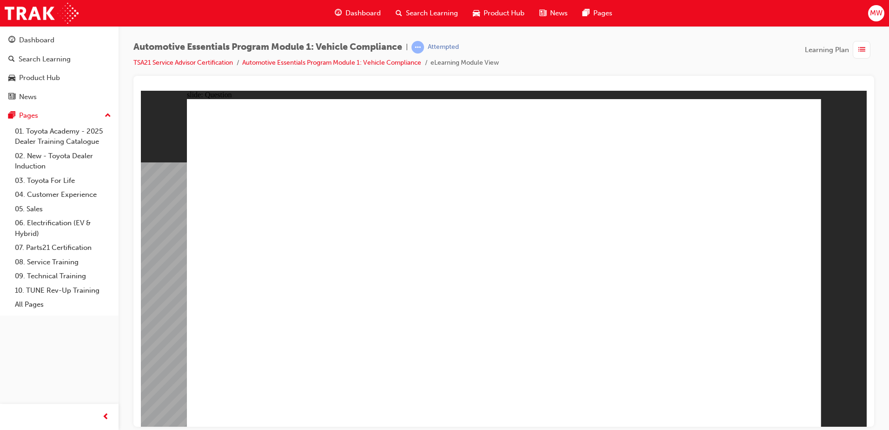
drag, startPoint x: 739, startPoint y: 370, endPoint x: 754, endPoint y: 391, distance: 25.0
drag, startPoint x: 498, startPoint y: 301, endPoint x: 501, endPoint y: 312, distance: 10.7
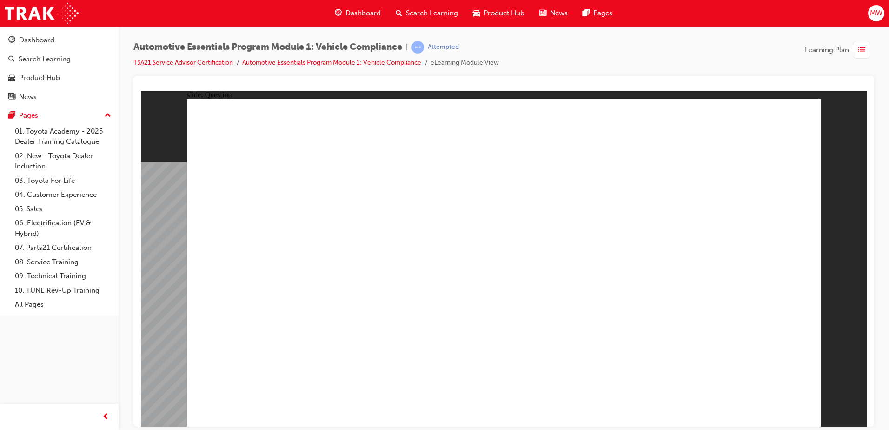
drag, startPoint x: 517, startPoint y: 334, endPoint x: 516, endPoint y: 327, distance: 6.5
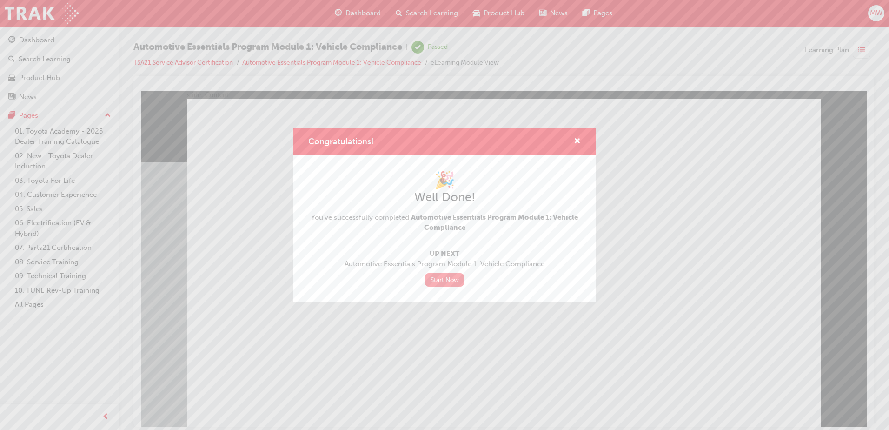
click at [445, 276] on link "Start Now" at bounding box center [444, 279] width 39 height 13
click at [459, 279] on link "Start Now" at bounding box center [444, 279] width 39 height 13
click at [442, 279] on link "Start Now" at bounding box center [444, 279] width 39 height 13
click at [577, 142] on span "cross-icon" at bounding box center [577, 142] width 7 height 8
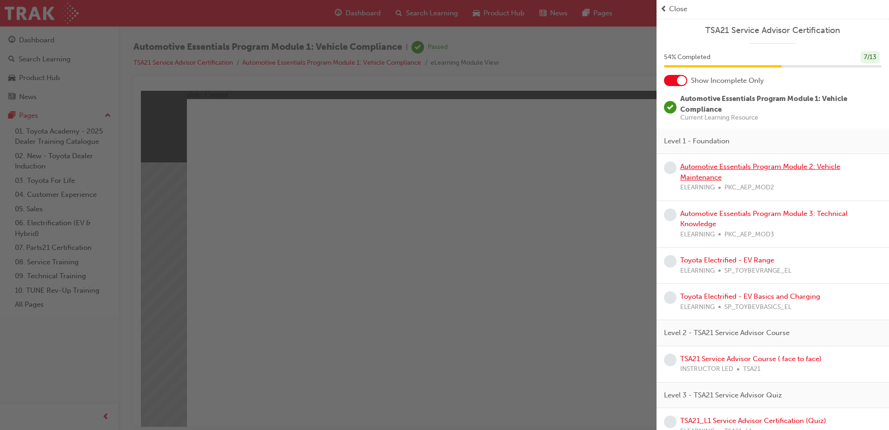
click at [768, 166] on link "Automotive Essentials Program Module 2: Vehicle Maintenance" at bounding box center [760, 171] width 160 height 19
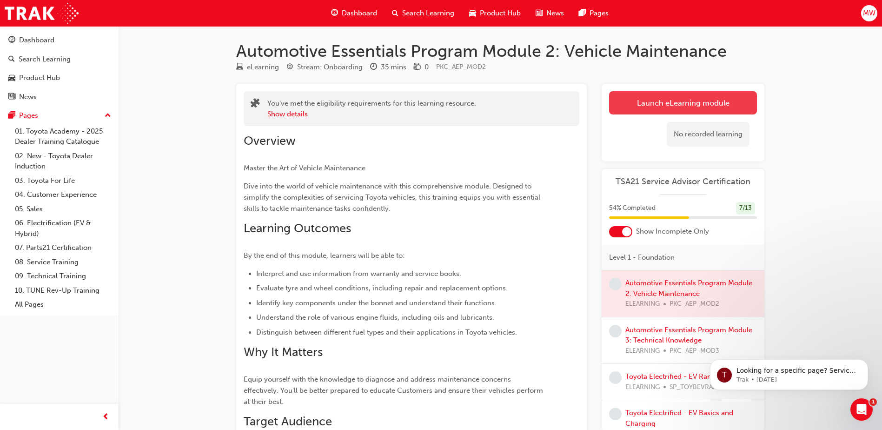
click at [713, 102] on link "Launch eLearning module" at bounding box center [683, 102] width 148 height 23
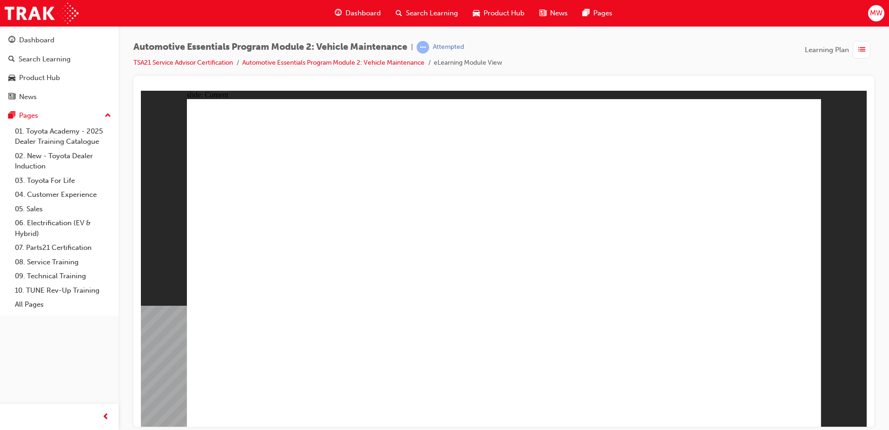
drag, startPoint x: 829, startPoint y: 106, endPoint x: 806, endPoint y: 109, distance: 23.5
click at [828, 109] on div "slide: Content Rectangle 1 close_white.png Rectangle 1 Group 1 Did You Know? Th…" at bounding box center [504, 258] width 726 height 336
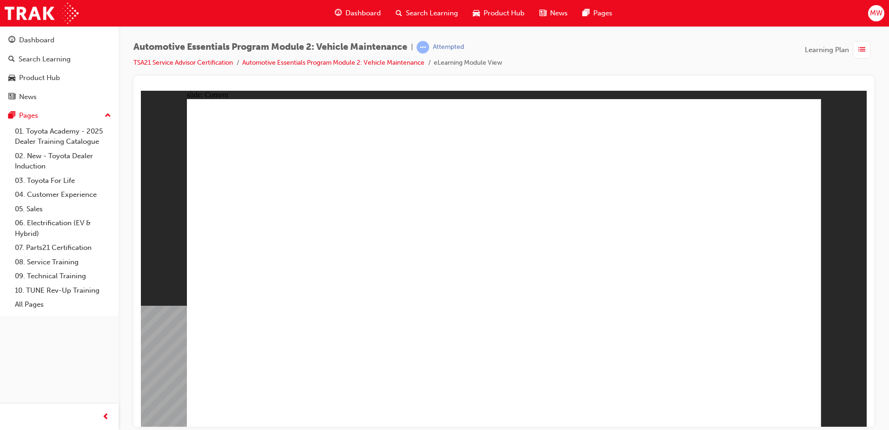
drag, startPoint x: 806, startPoint y: 109, endPoint x: 795, endPoint y: 117, distance: 13.4
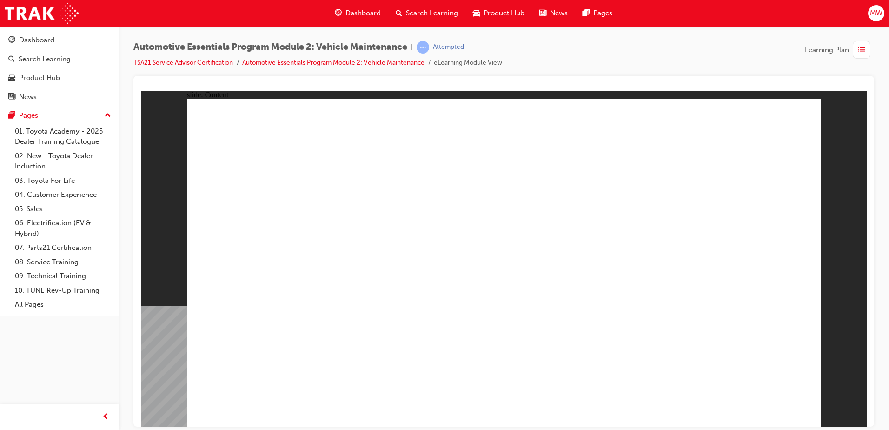
drag, startPoint x: 809, startPoint y: 109, endPoint x: 802, endPoint y: 110, distance: 7.5
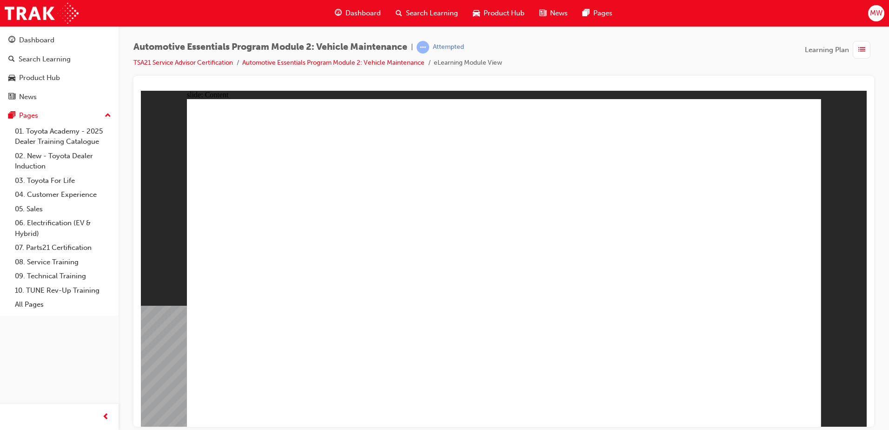
drag, startPoint x: 613, startPoint y: 310, endPoint x: 632, endPoint y: 314, distance: 19.9
drag, startPoint x: 632, startPoint y: 314, endPoint x: 652, endPoint y: 331, distance: 26.1
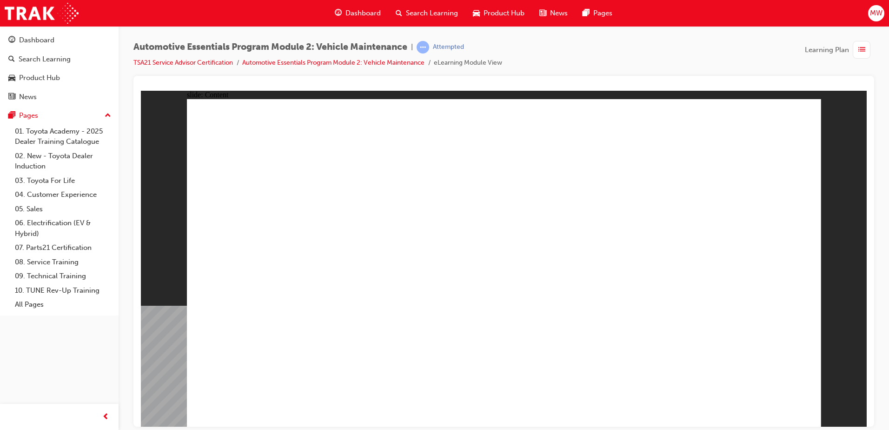
drag, startPoint x: 659, startPoint y: 367, endPoint x: 685, endPoint y: 378, distance: 28.3
drag, startPoint x: 685, startPoint y: 378, endPoint x: 719, endPoint y: 388, distance: 35.8
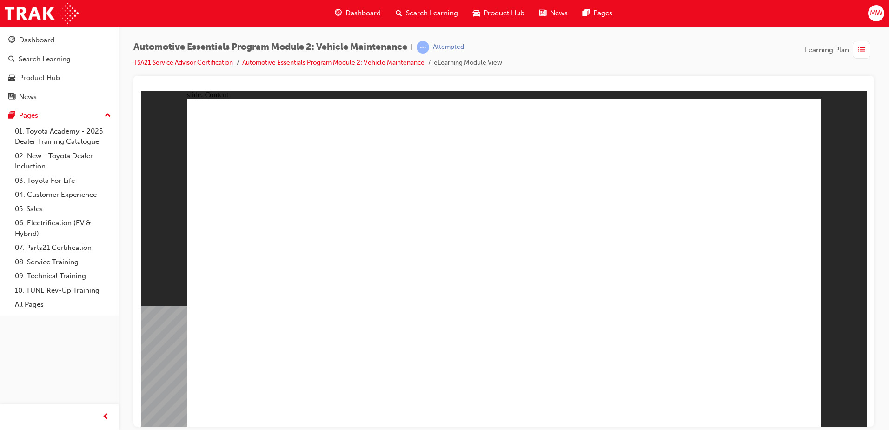
drag, startPoint x: 719, startPoint y: 388, endPoint x: 707, endPoint y: 398, distance: 15.5
drag, startPoint x: 707, startPoint y: 398, endPoint x: 696, endPoint y: 400, distance: 11.9
drag, startPoint x: 717, startPoint y: 369, endPoint x: 771, endPoint y: 268, distance: 114.6
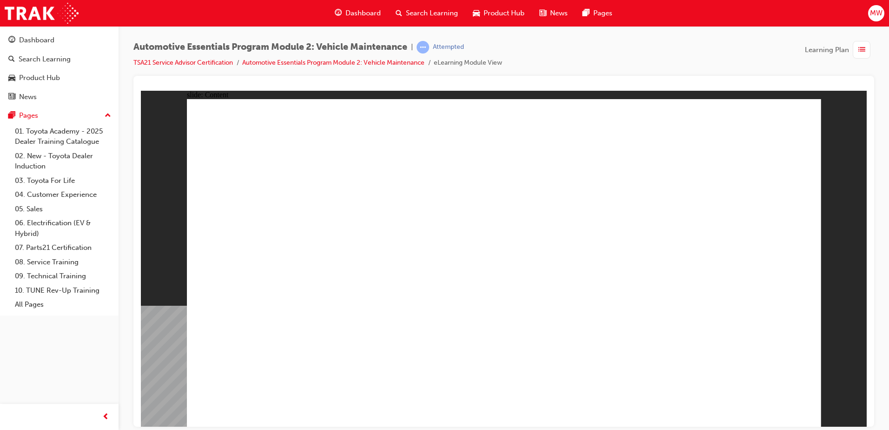
drag, startPoint x: 446, startPoint y: 373, endPoint x: 457, endPoint y: 362, distance: 15.1
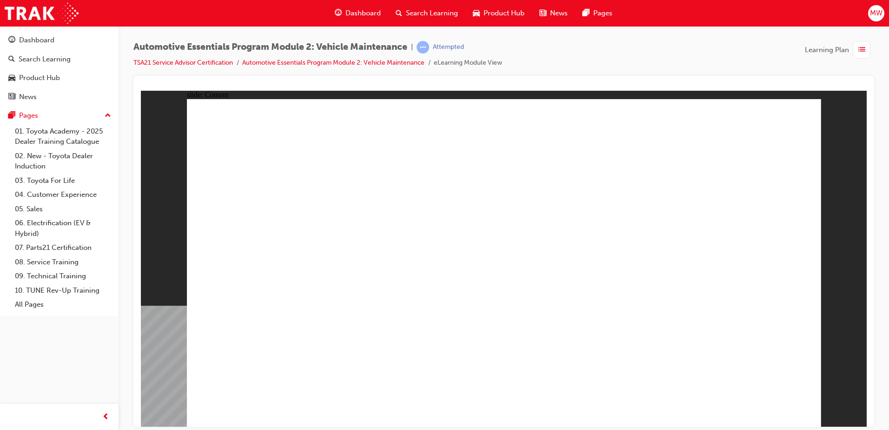
drag, startPoint x: 697, startPoint y: 247, endPoint x: 696, endPoint y: 253, distance: 5.3
drag, startPoint x: 704, startPoint y: 195, endPoint x: 705, endPoint y: 206, distance: 11.2
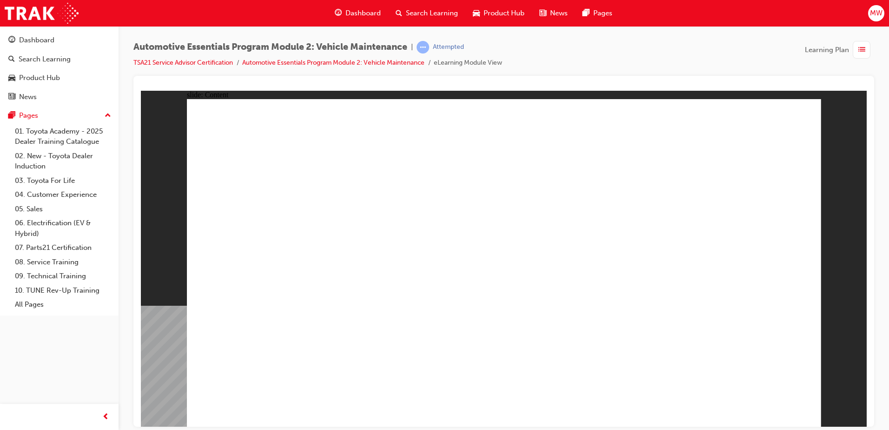
drag, startPoint x: 787, startPoint y: 118, endPoint x: 685, endPoint y: 201, distance: 132.3
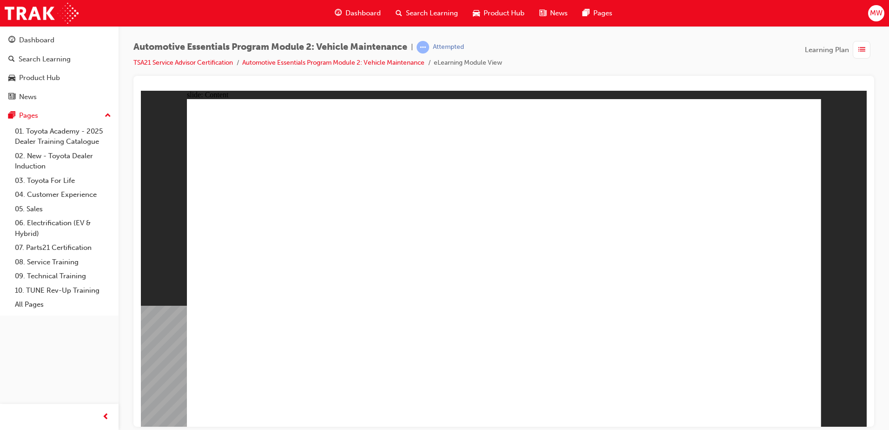
drag, startPoint x: 783, startPoint y: 131, endPoint x: 805, endPoint y: 113, distance: 28.5
drag, startPoint x: 288, startPoint y: 294, endPoint x: 331, endPoint y: 290, distance: 43.0
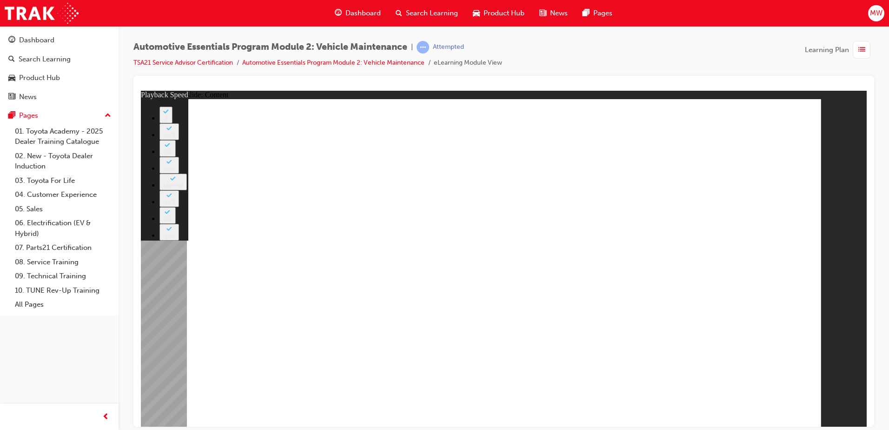
drag, startPoint x: 809, startPoint y: 114, endPoint x: 785, endPoint y: 133, distance: 30.5
drag, startPoint x: 806, startPoint y: 105, endPoint x: 803, endPoint y: 113, distance: 9.2
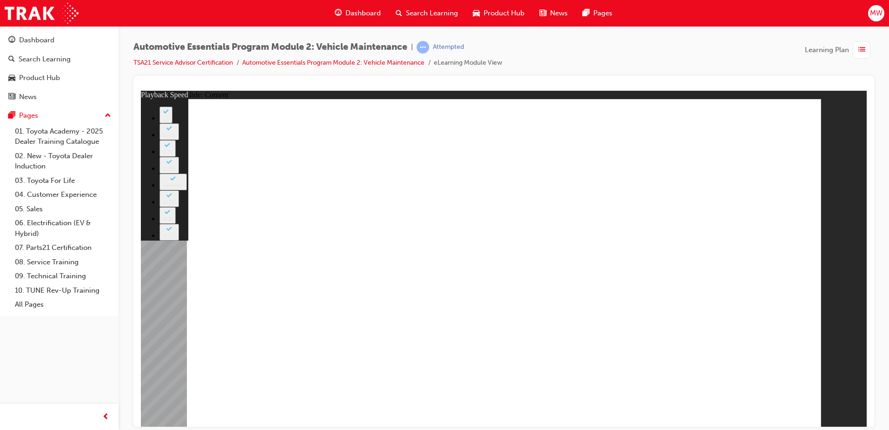
drag, startPoint x: 805, startPoint y: 112, endPoint x: 774, endPoint y: 119, distance: 31.9
drag, startPoint x: 498, startPoint y: 267, endPoint x: 491, endPoint y: 278, distance: 12.9
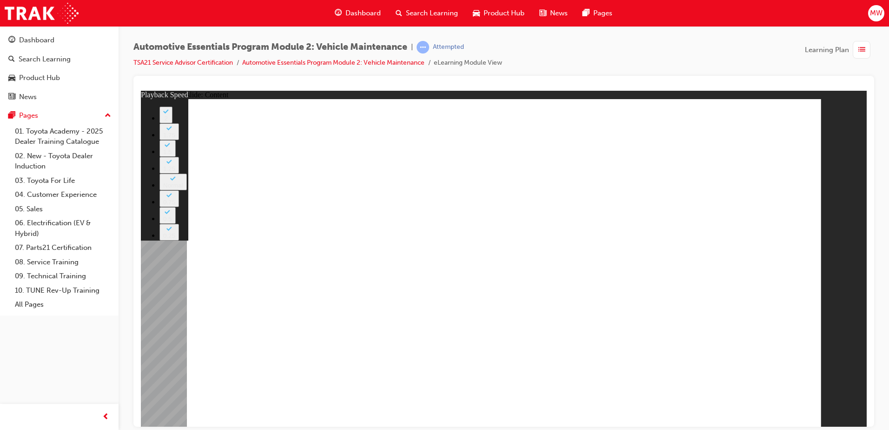
drag, startPoint x: 598, startPoint y: 309, endPoint x: 700, endPoint y: 306, distance: 102.4
drag, startPoint x: 647, startPoint y: 254, endPoint x: 643, endPoint y: 273, distance: 20.1
drag, startPoint x: 637, startPoint y: 339, endPoint x: 644, endPoint y: 332, distance: 10.5
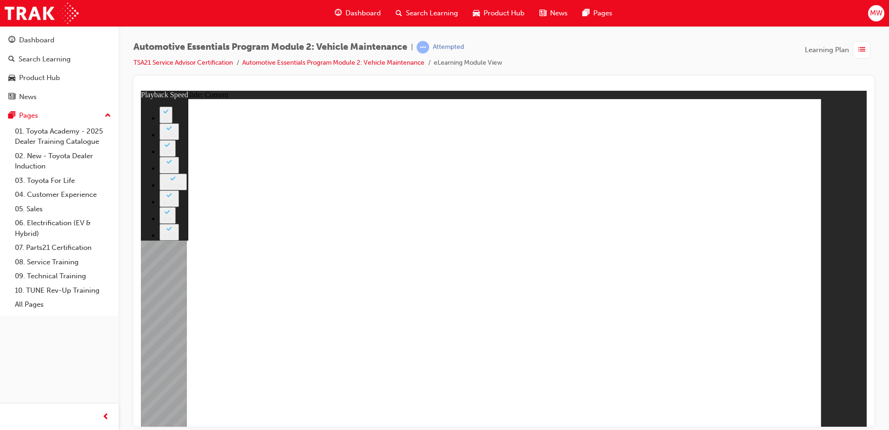
drag, startPoint x: 644, startPoint y: 326, endPoint x: 626, endPoint y: 358, distance: 36.6
drag, startPoint x: 639, startPoint y: 359, endPoint x: 712, endPoint y: 371, distance: 73.6
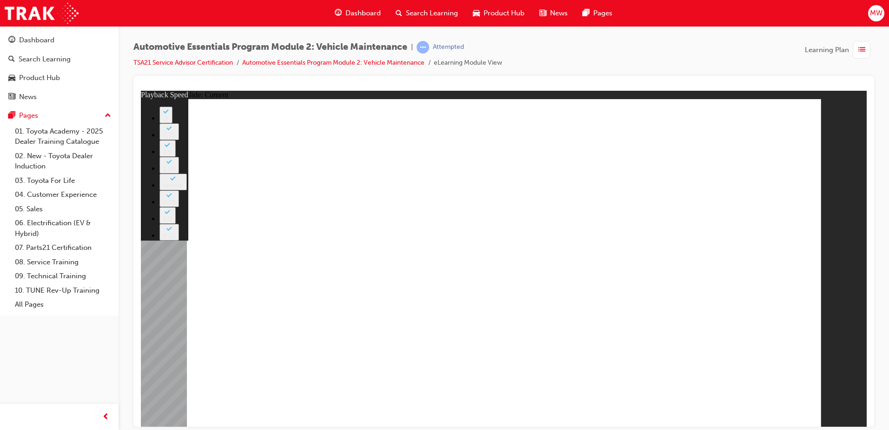
type input "8"
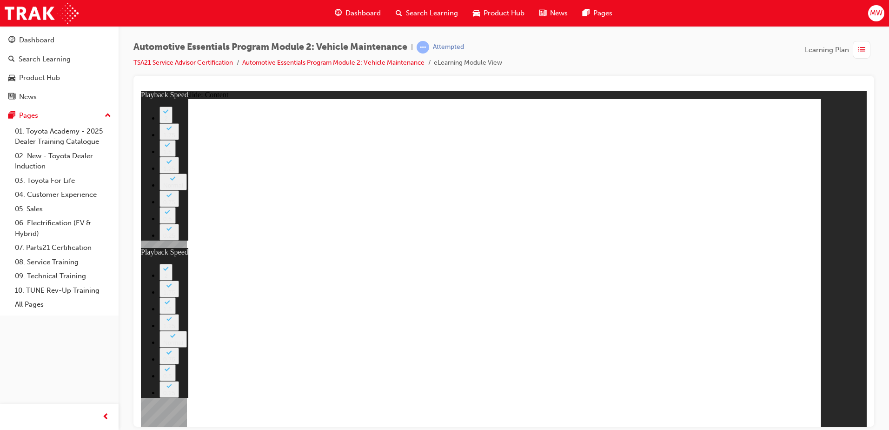
drag, startPoint x: 592, startPoint y: 361, endPoint x: 672, endPoint y: 368, distance: 80.7
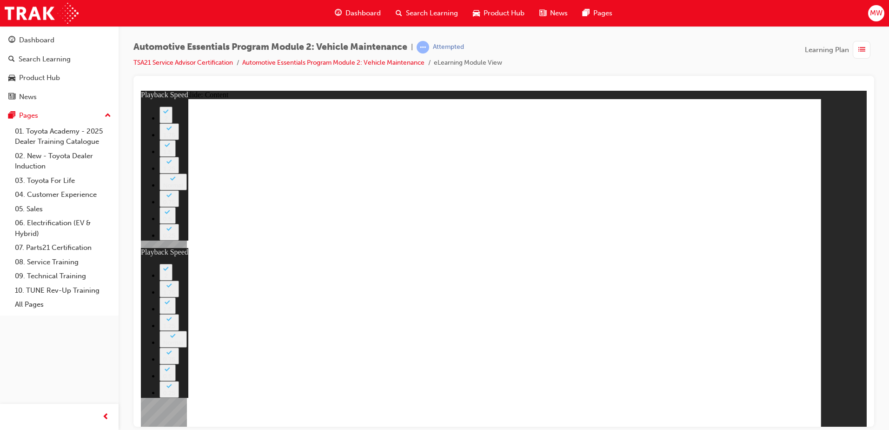
drag, startPoint x: 584, startPoint y: 360, endPoint x: 671, endPoint y: 359, distance: 86.5
drag, startPoint x: 845, startPoint y: 105, endPoint x: 841, endPoint y: 122, distance: 17.5
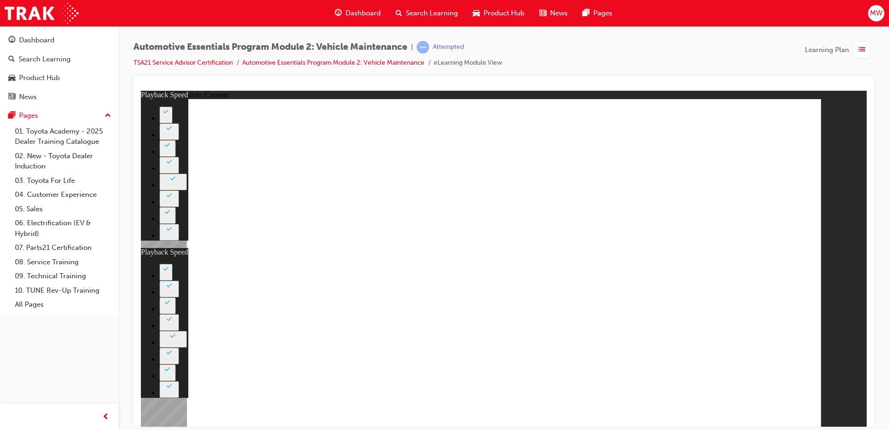
click at [845, 105] on div "slide: Content Rectangle 1 close_white.png playback speed 2 1.75 1.5 1.25 Norma…" at bounding box center [504, 258] width 726 height 336
click at [832, 156] on div "slide: Content Rectangle 1 close_white.png playback speed 2 1.75 1.5 1.25 Norma…" at bounding box center [504, 258] width 726 height 336
drag, startPoint x: 739, startPoint y: 190, endPoint x: 725, endPoint y: 188, distance: 13.6
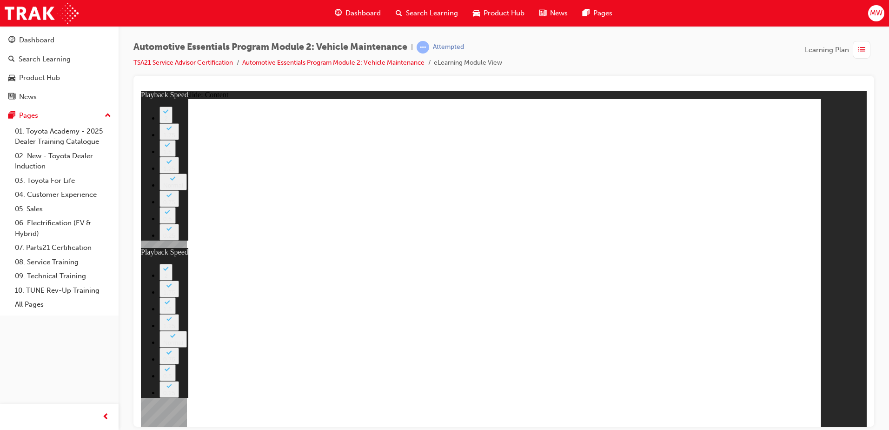
drag, startPoint x: 583, startPoint y: 286, endPoint x: 650, endPoint y: 312, distance: 71.4
drag, startPoint x: 653, startPoint y: 319, endPoint x: 525, endPoint y: 351, distance: 132.0
drag, startPoint x: 525, startPoint y: 351, endPoint x: 583, endPoint y: 361, distance: 58.5
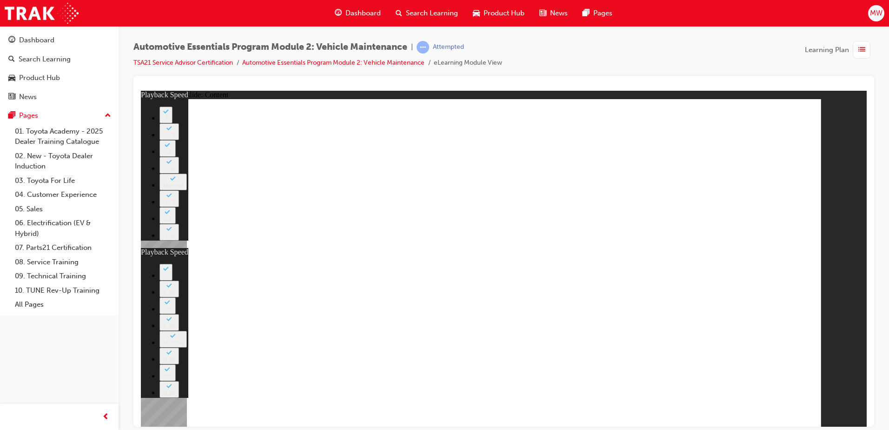
drag, startPoint x: 595, startPoint y: 351, endPoint x: 578, endPoint y: 346, distance: 18.1
drag, startPoint x: 691, startPoint y: 408, endPoint x: 595, endPoint y: 412, distance: 95.9
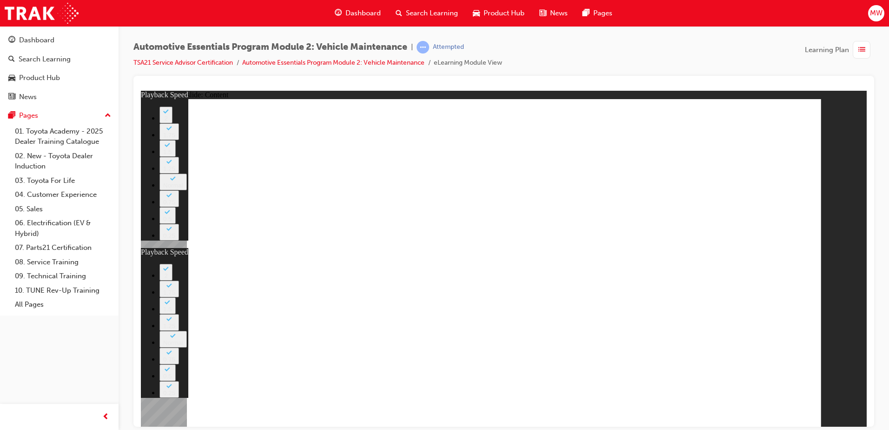
click at [867, 384] on html "slide: Content Rectangle 1 close_white.png playback speed 2 1.75 1.5 1.25 Norma…" at bounding box center [504, 258] width 726 height 336
drag, startPoint x: 595, startPoint y: 412, endPoint x: 706, endPoint y: 362, distance: 121.6
drag, startPoint x: 706, startPoint y: 362, endPoint x: 599, endPoint y: 347, distance: 108.5
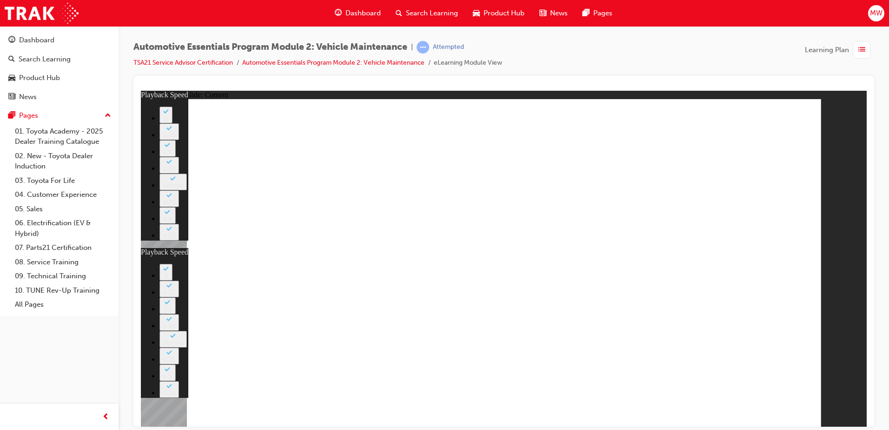
drag, startPoint x: 692, startPoint y: 353, endPoint x: 744, endPoint y: 232, distance: 132.1
type input "27"
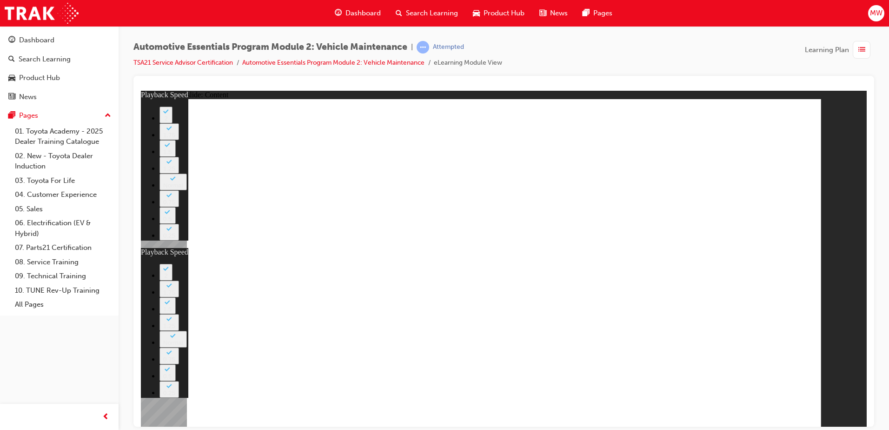
type input "8"
type input "27"
drag, startPoint x: 571, startPoint y: 359, endPoint x: 652, endPoint y: 361, distance: 81.9
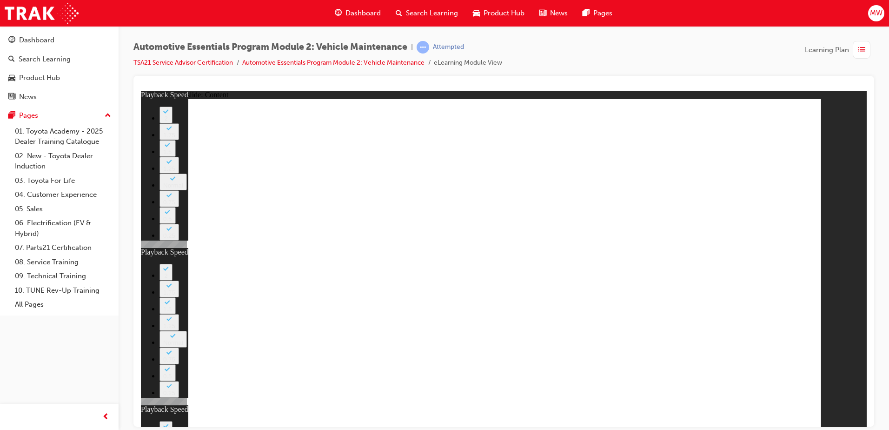
drag, startPoint x: 631, startPoint y: 346, endPoint x: 640, endPoint y: 346, distance: 8.8
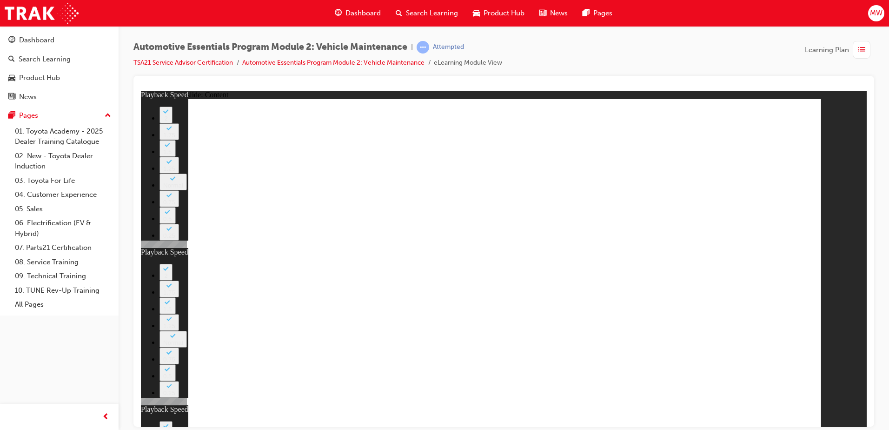
drag, startPoint x: 640, startPoint y: 346, endPoint x: 625, endPoint y: 356, distance: 17.4
drag, startPoint x: 625, startPoint y: 356, endPoint x: 633, endPoint y: 366, distance: 12.9
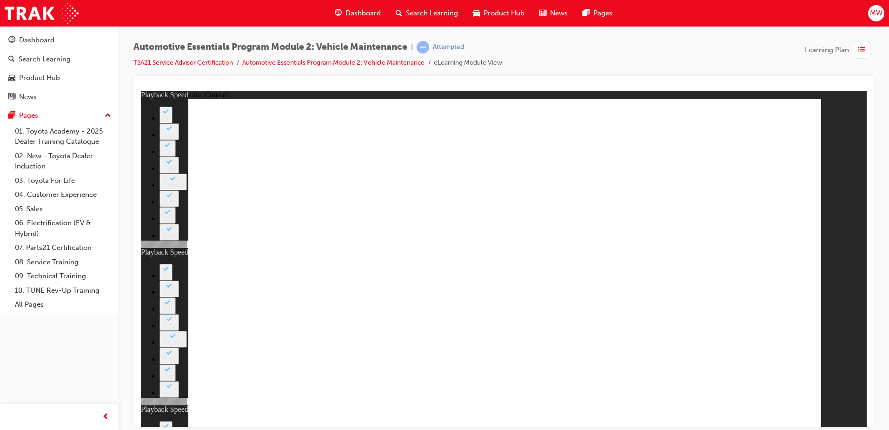
drag, startPoint x: 799, startPoint y: 133, endPoint x: 794, endPoint y: 122, distance: 12.1
type input "8"
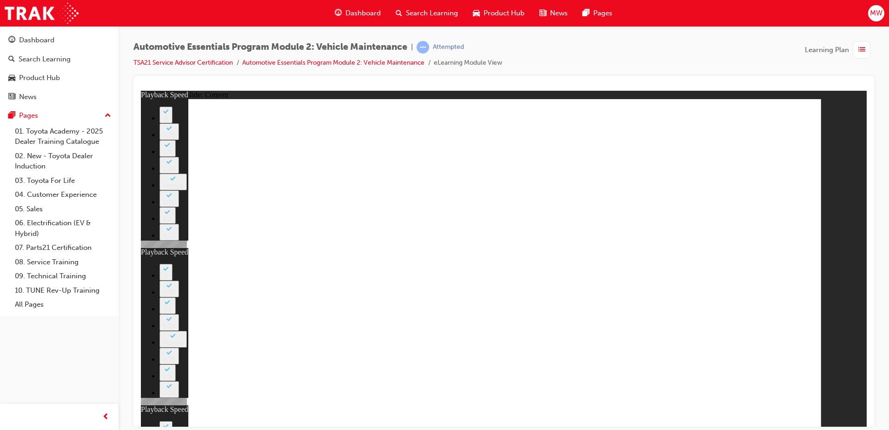
type input "8"
type input "27"
type input "8"
drag, startPoint x: 632, startPoint y: 358, endPoint x: 718, endPoint y: 367, distance: 86.6
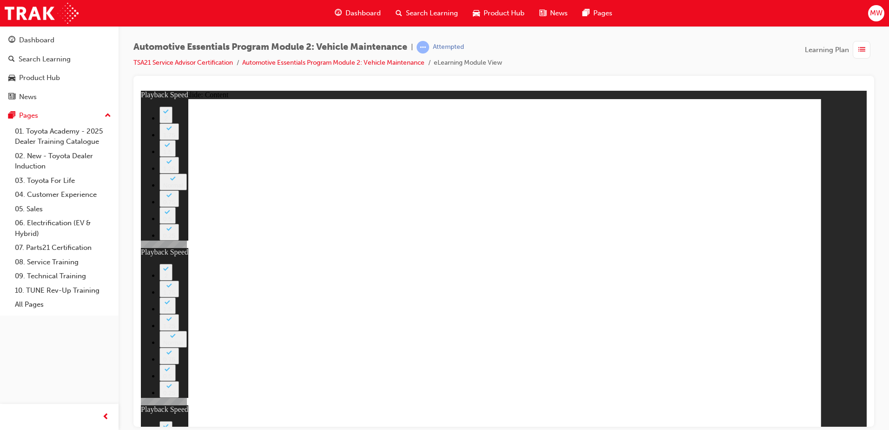
drag, startPoint x: 650, startPoint y: 361, endPoint x: 604, endPoint y: 363, distance: 46.5
drag
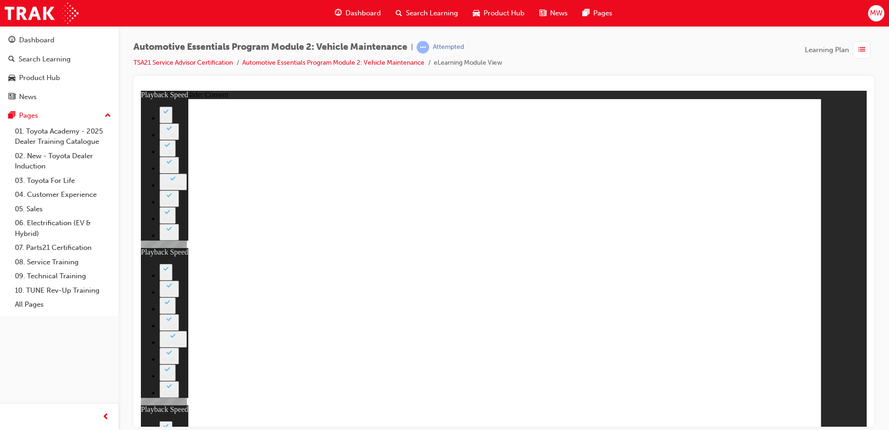
drag, startPoint x: 652, startPoint y: 359, endPoint x: 676, endPoint y: 361, distance: 24.3
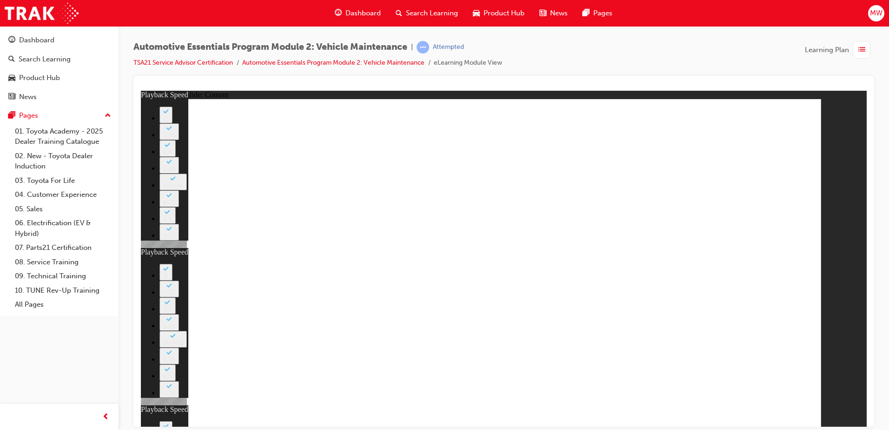
type input "56"
type input "8"
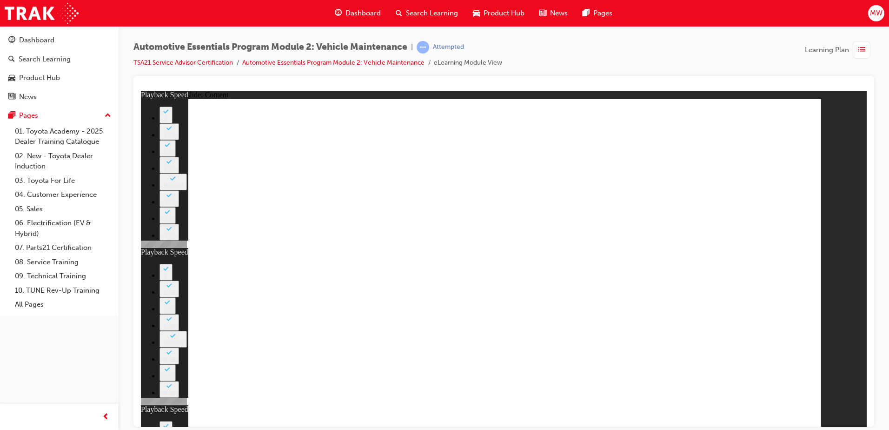
type input "27"
type input "8"
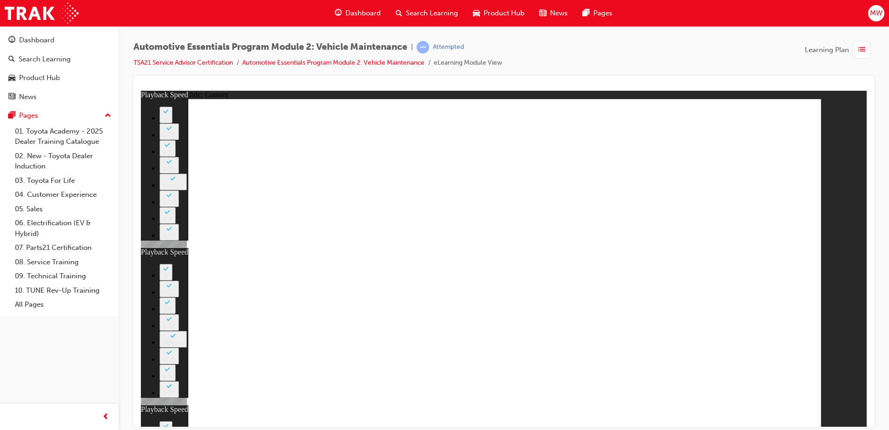
type input "12"
type input "8"
type input "27"
type input "8"
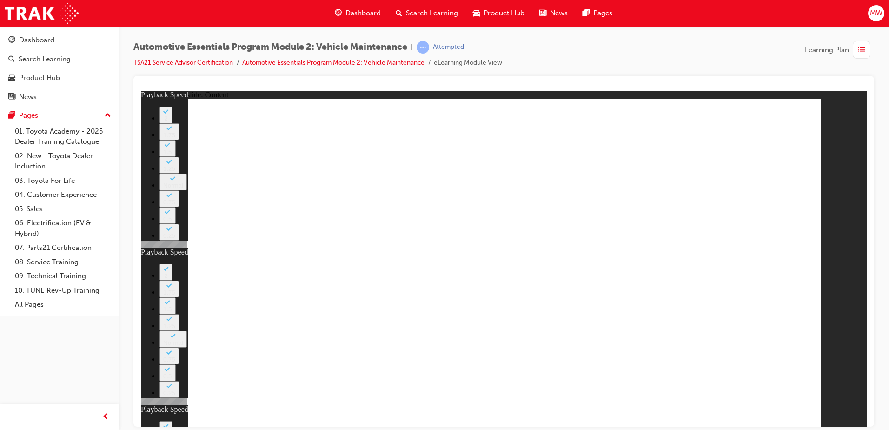
type input "56"
type input "12"
drag, startPoint x: 686, startPoint y: 166, endPoint x: 694, endPoint y: 166, distance: 7.9
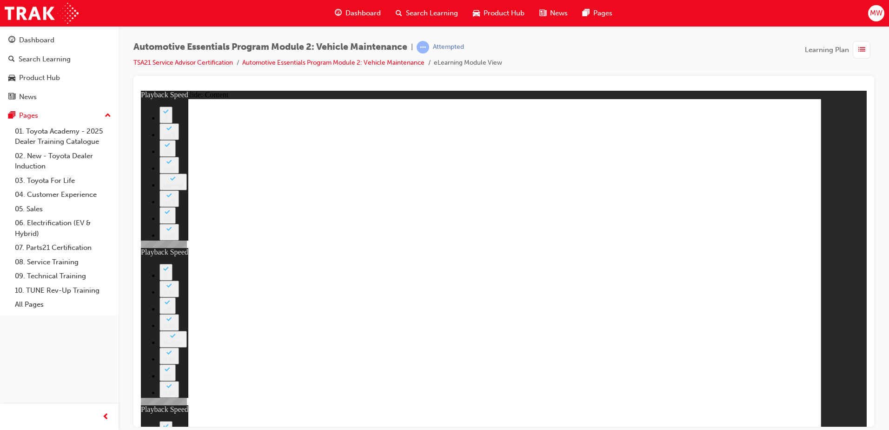
type input "8"
type input "27"
type input "8"
type input "56"
type input "12"
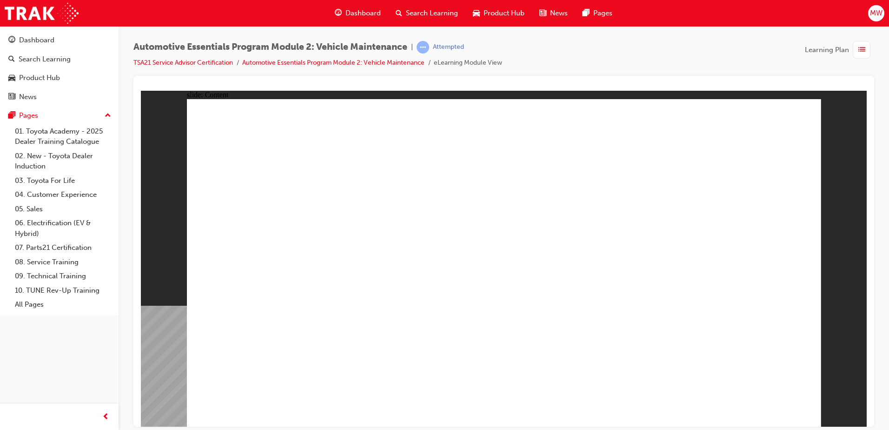
radio input "true"
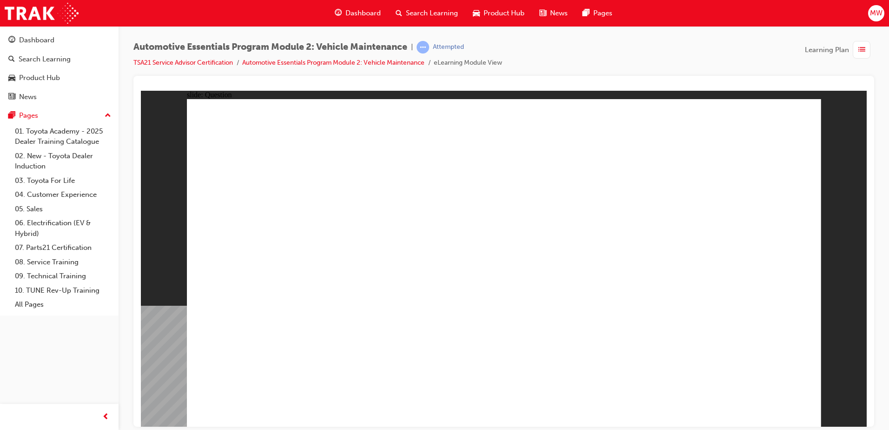
radio input "true"
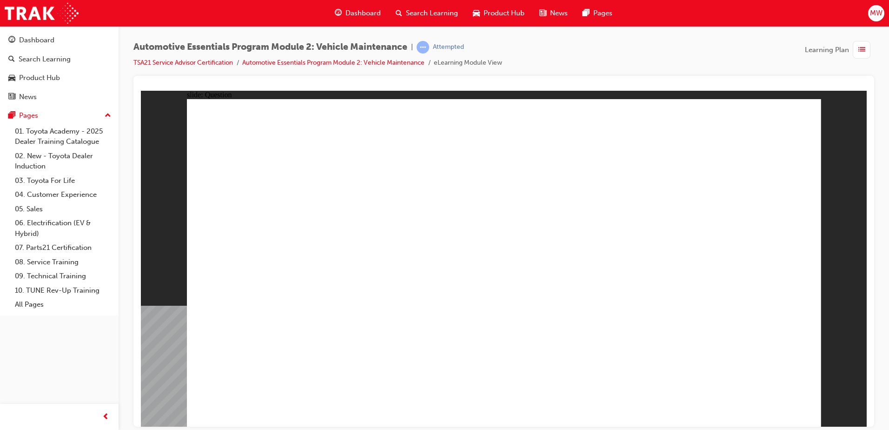
drag, startPoint x: 363, startPoint y: 380, endPoint x: 365, endPoint y: 367, distance: 13.6
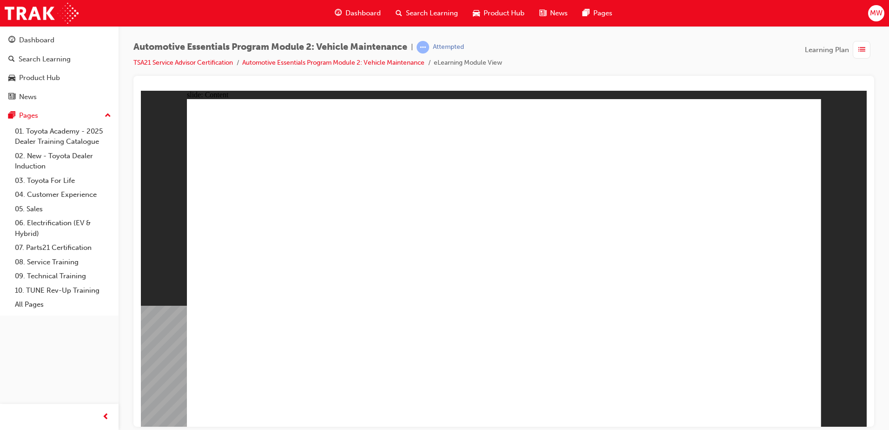
drag, startPoint x: 765, startPoint y: 102, endPoint x: 760, endPoint y: 110, distance: 8.9
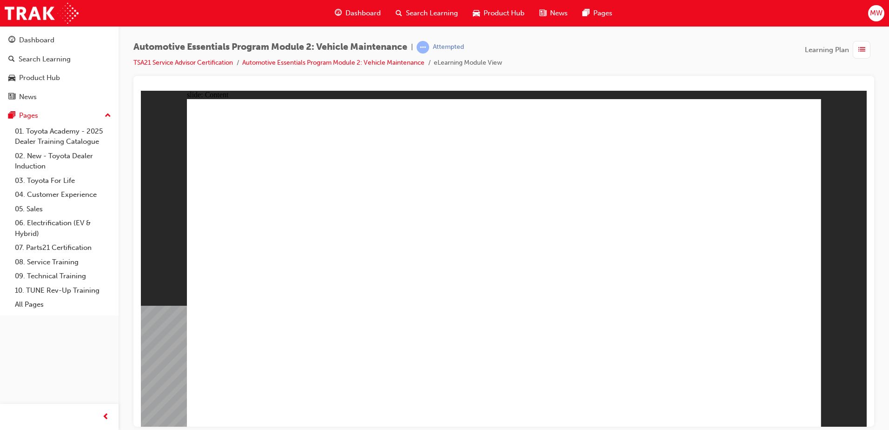
drag, startPoint x: 379, startPoint y: 373, endPoint x: 492, endPoint y: 367, distance: 113.6
drag, startPoint x: 492, startPoint y: 367, endPoint x: 529, endPoint y: 364, distance: 37.3
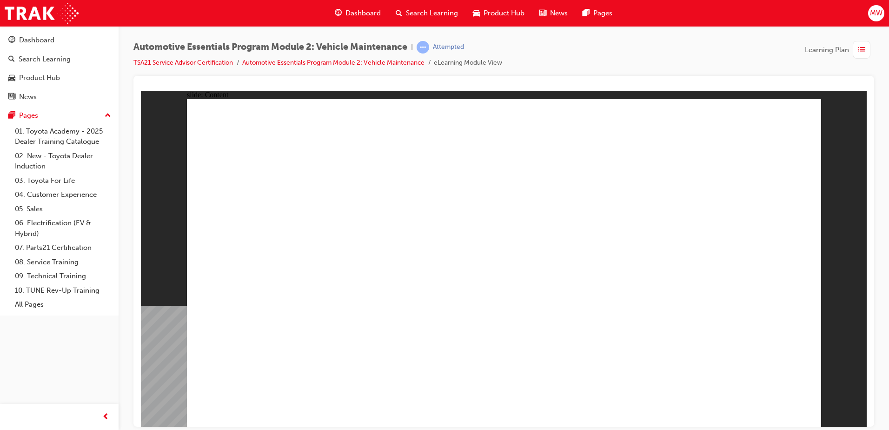
drag, startPoint x: 661, startPoint y: 310, endPoint x: 771, endPoint y: 319, distance: 110.6
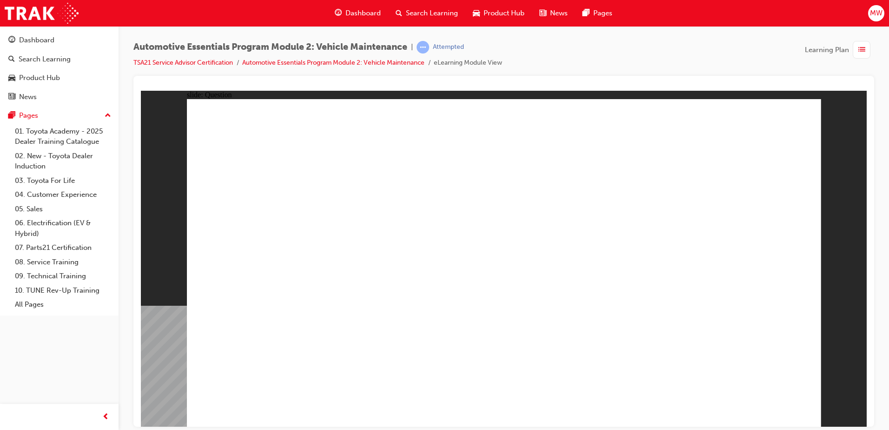
radio input "false"
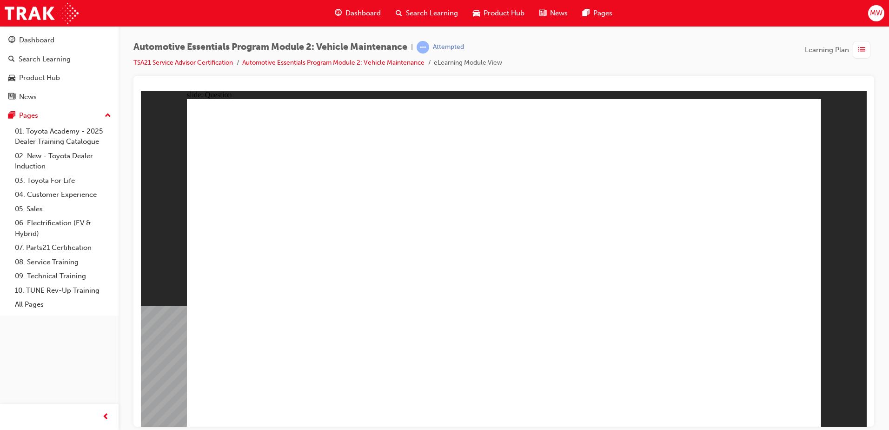
radio input "true"
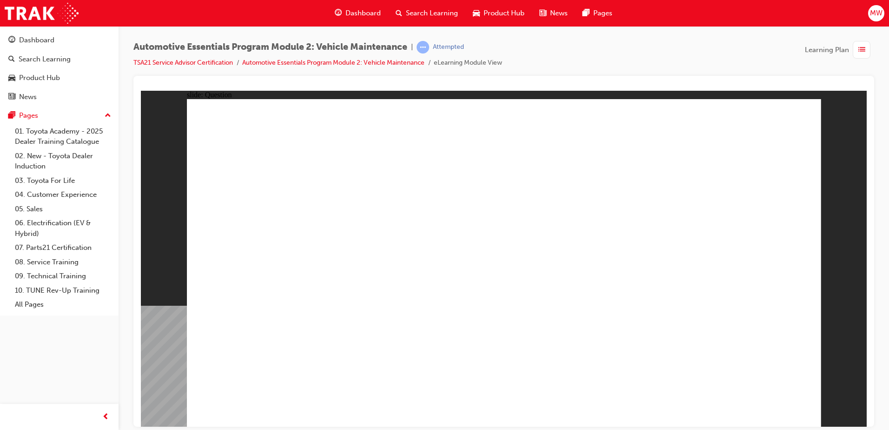
radio input "true"
